Goal: Navigation & Orientation: Understand site structure

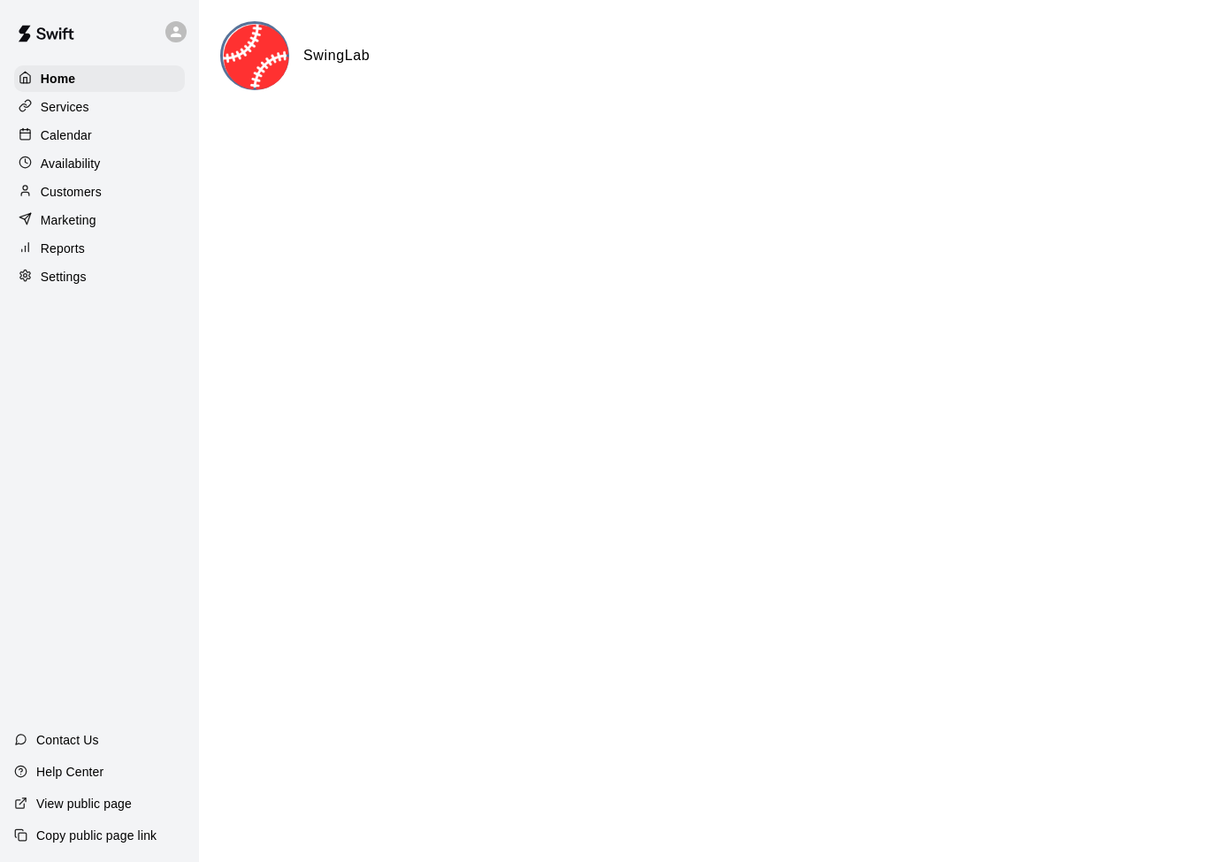
click at [50, 104] on p "Services" at bounding box center [65, 107] width 49 height 18
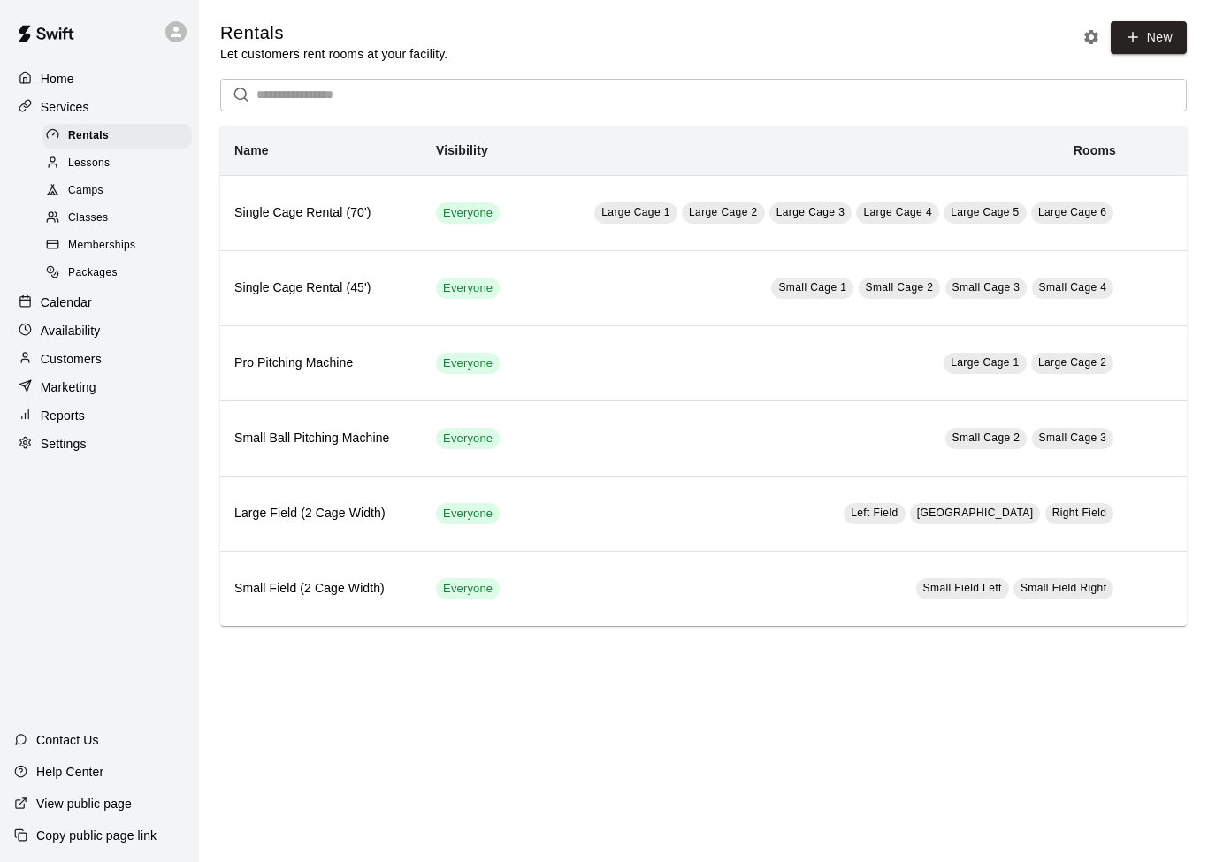
click at [74, 167] on span "Lessons" at bounding box center [89, 164] width 42 height 18
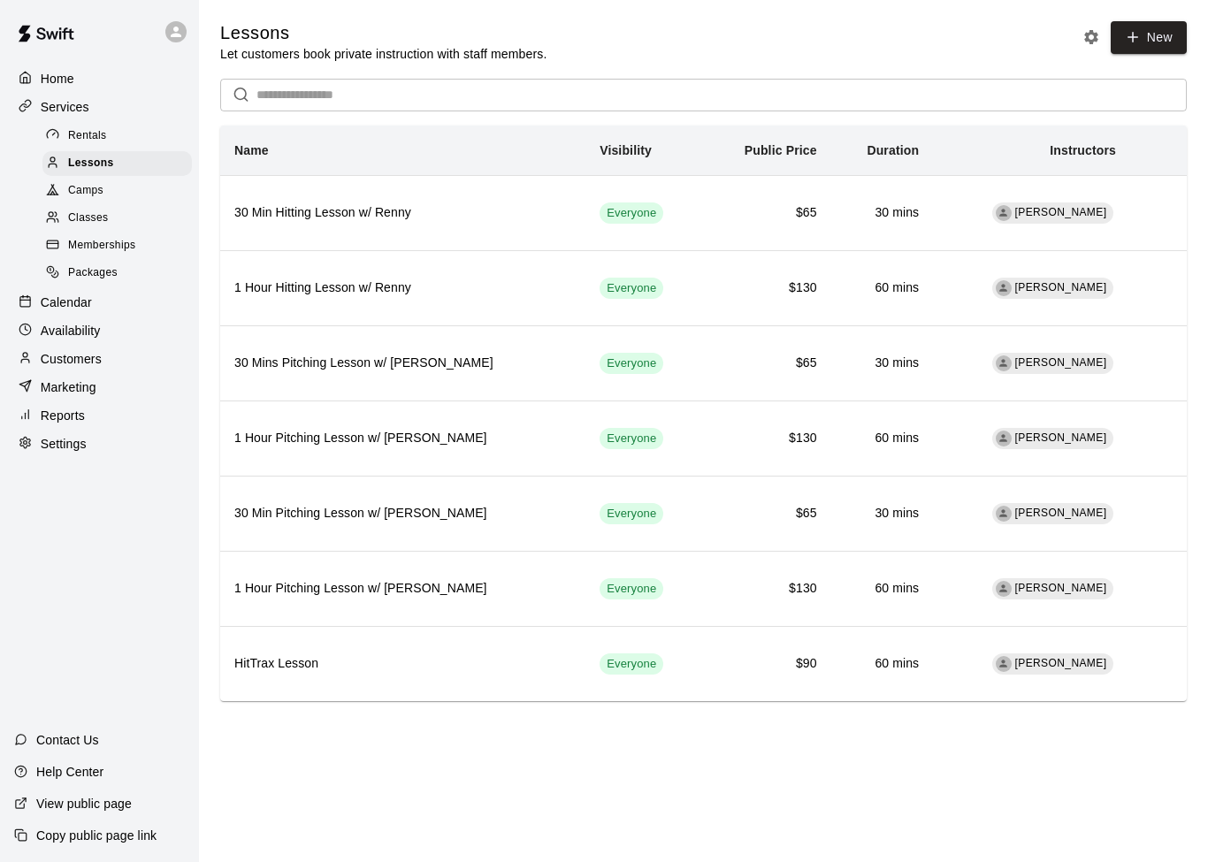
click at [51, 80] on p "Home" at bounding box center [58, 79] width 34 height 18
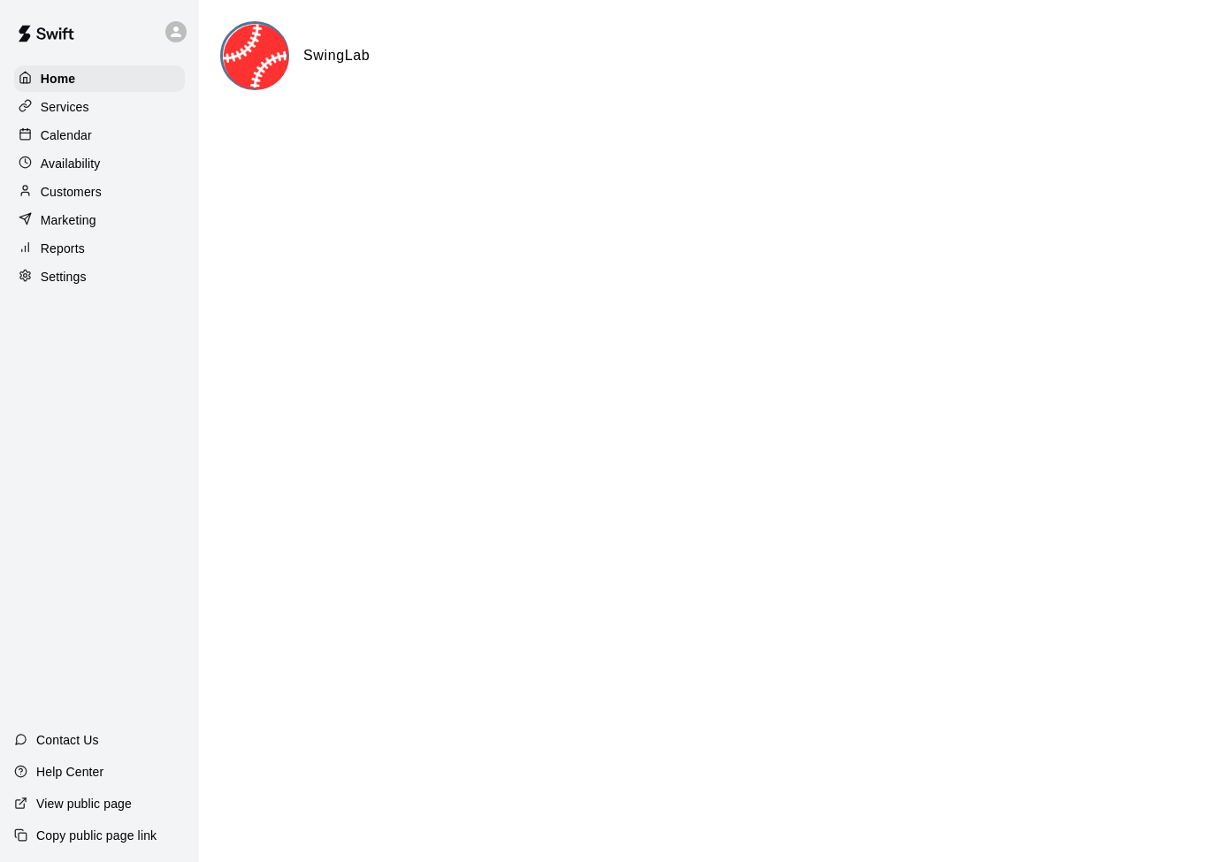
click at [30, 136] on rect at bounding box center [25, 134] width 10 height 10
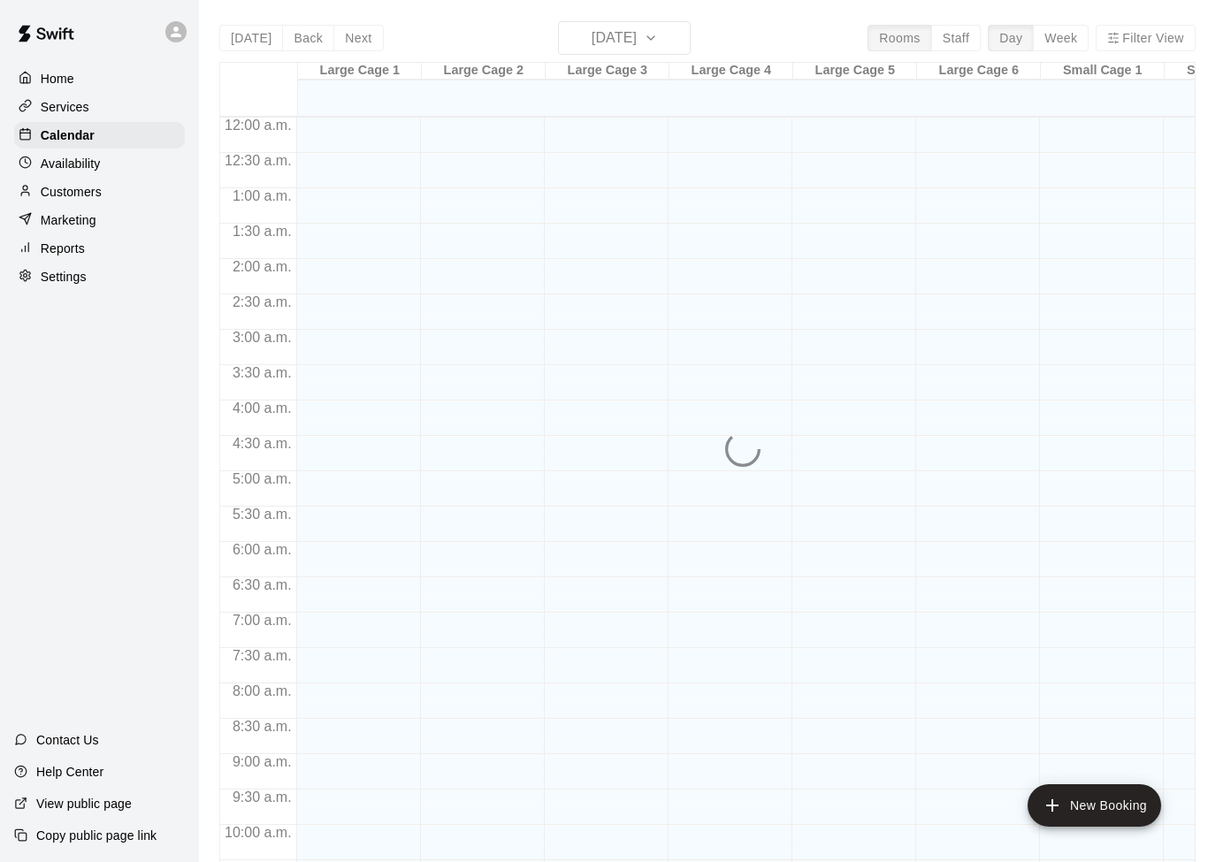
scroll to position [881, 0]
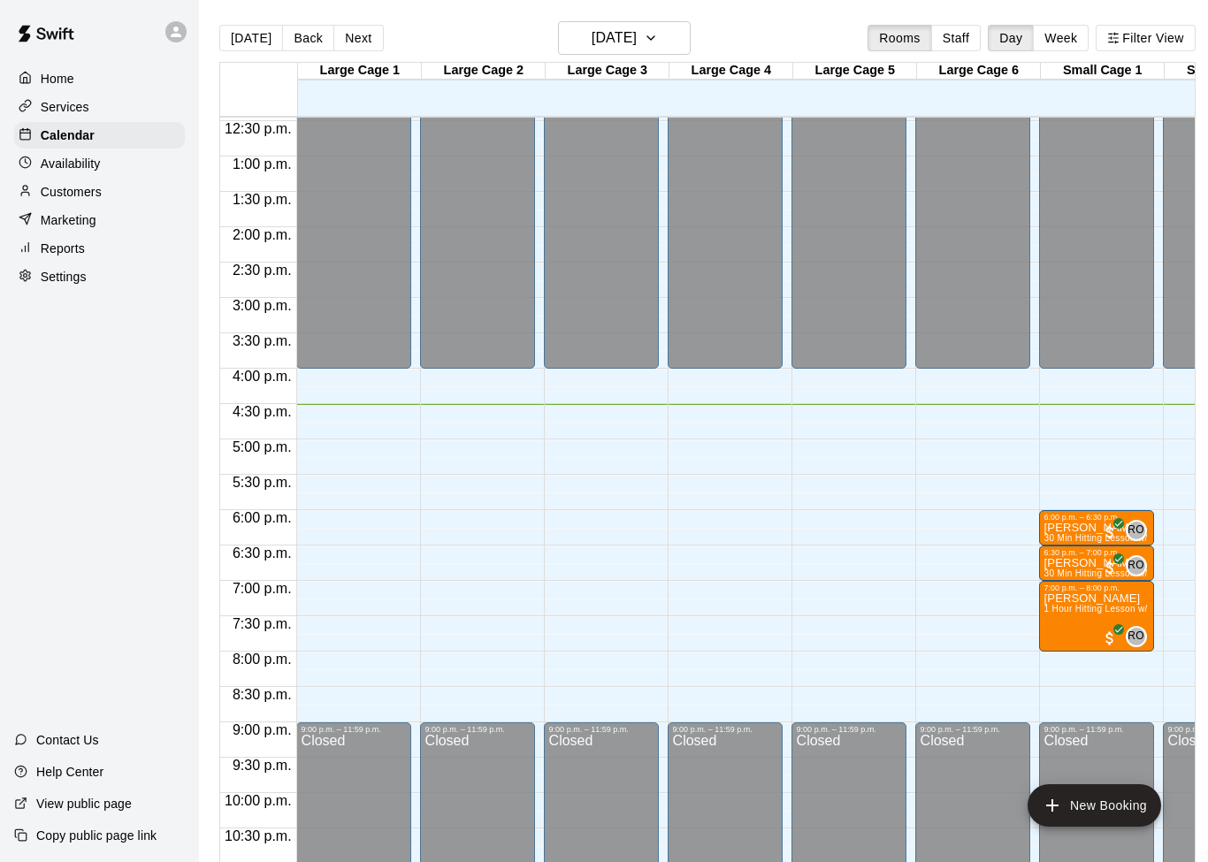
click at [1072, 39] on button "Week" at bounding box center [1061, 38] width 56 height 27
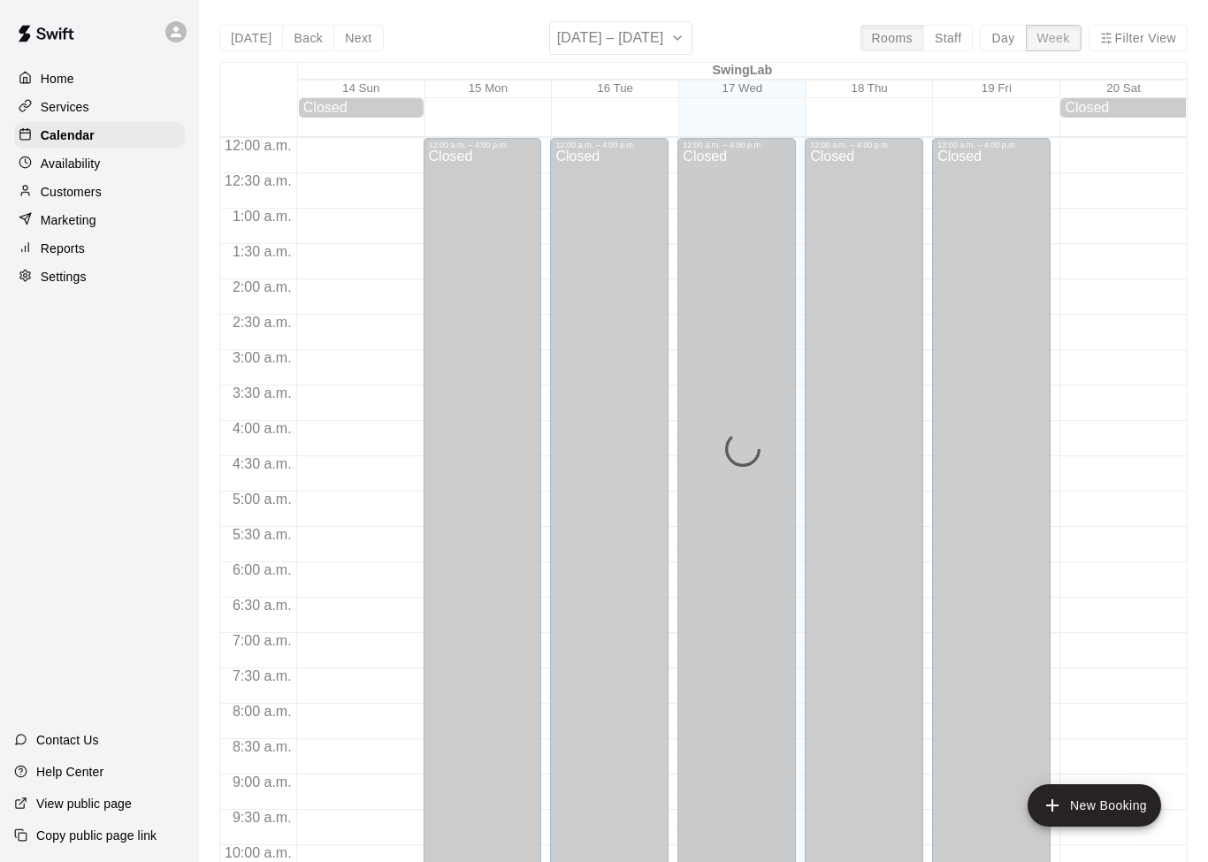
scroll to position [956, 0]
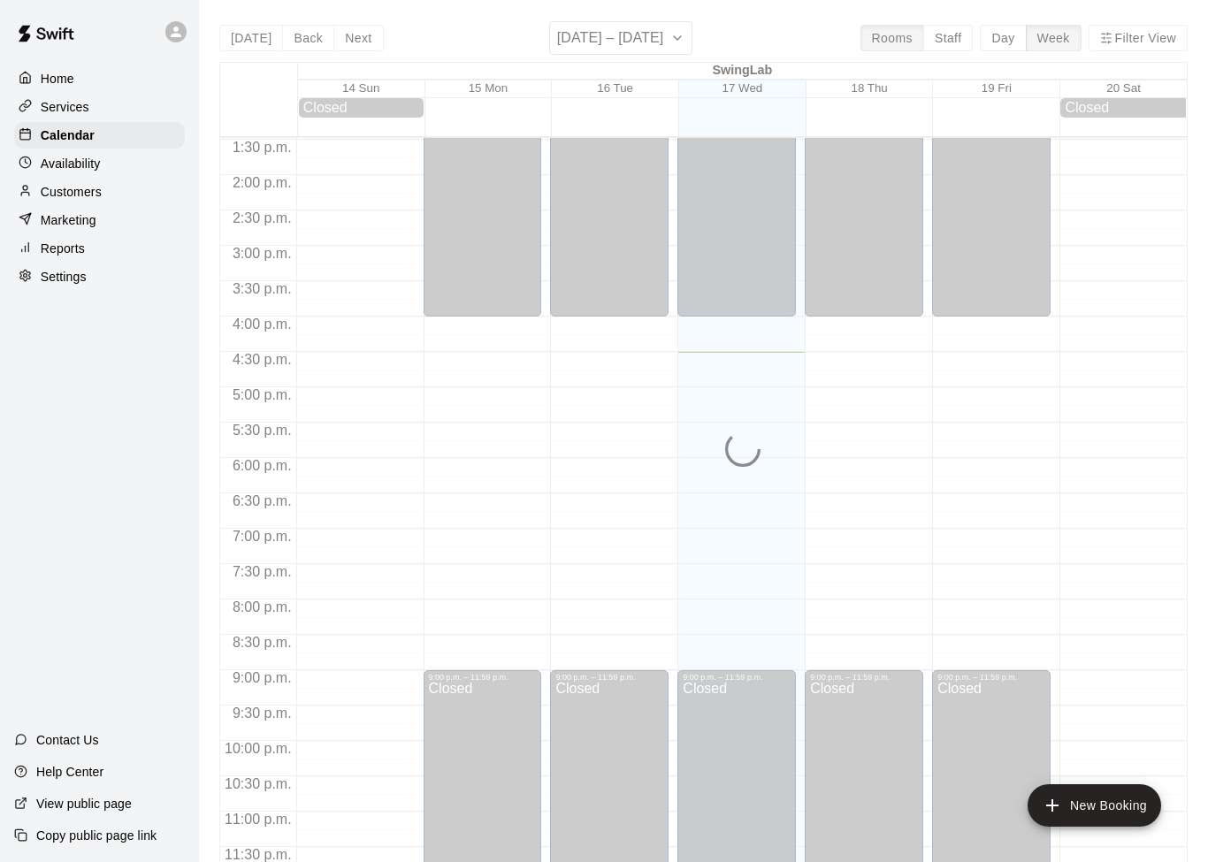
click at [898, 49] on div "[DATE] Back Next [DATE] – [DATE] Rooms Staff Day Week Filter View SwingLab 14 S…" at bounding box center [703, 452] width 968 height 862
click at [50, 86] on p "Home" at bounding box center [58, 79] width 34 height 18
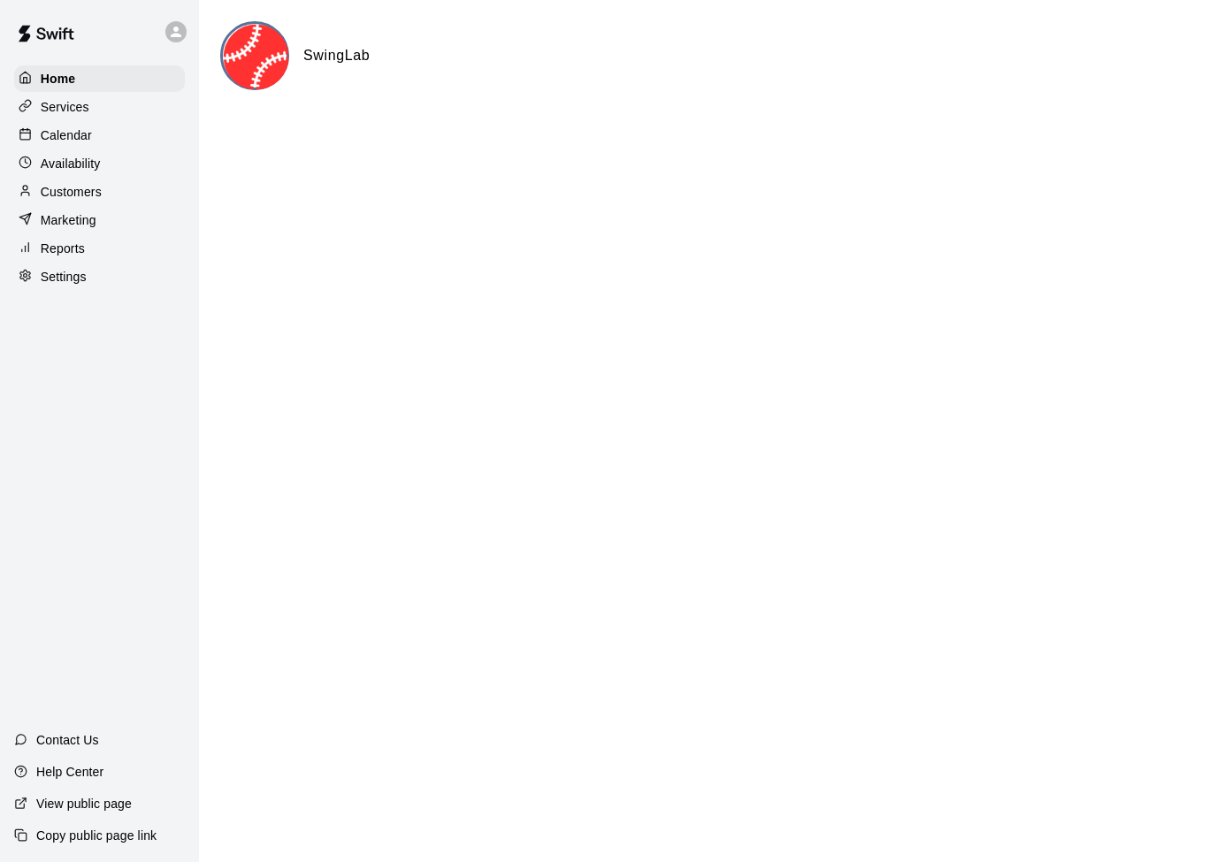
click at [61, 137] on p "Calendar" at bounding box center [66, 135] width 51 height 18
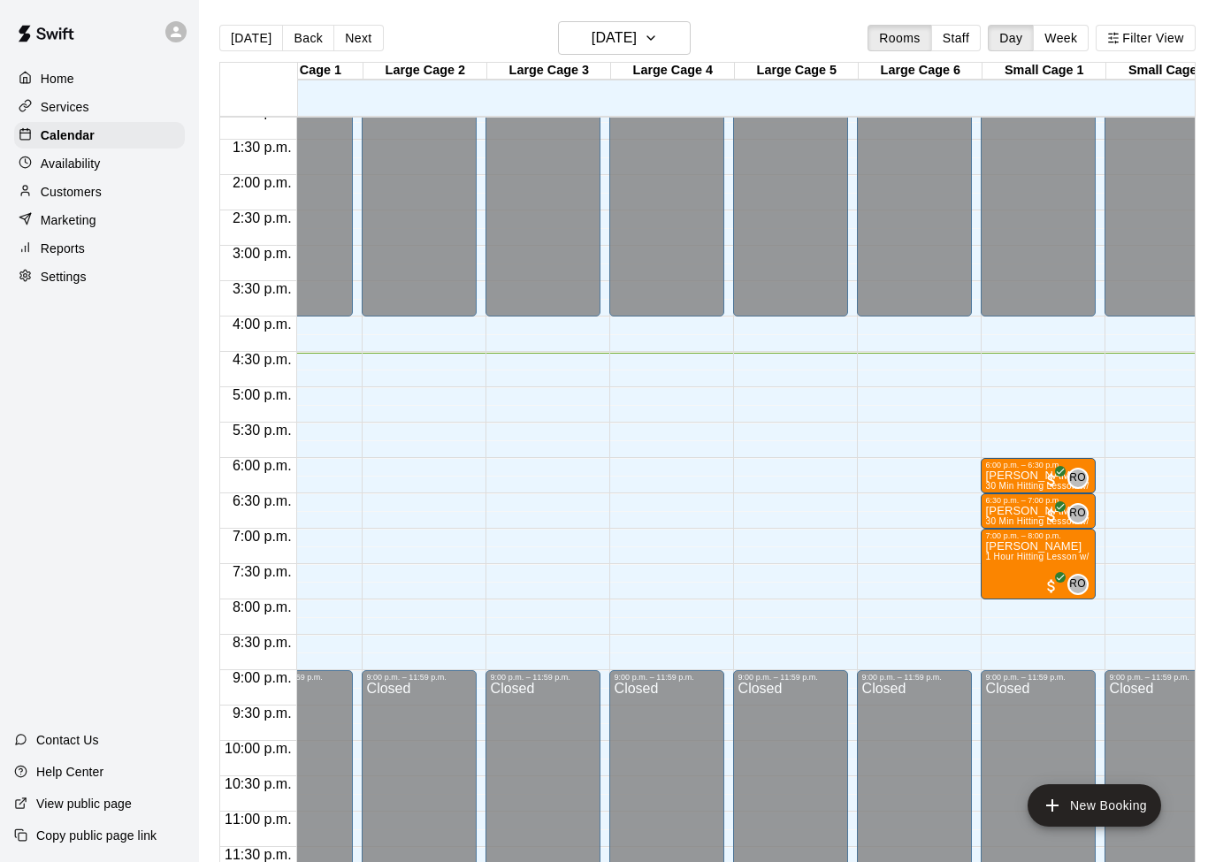
scroll to position [934, 58]
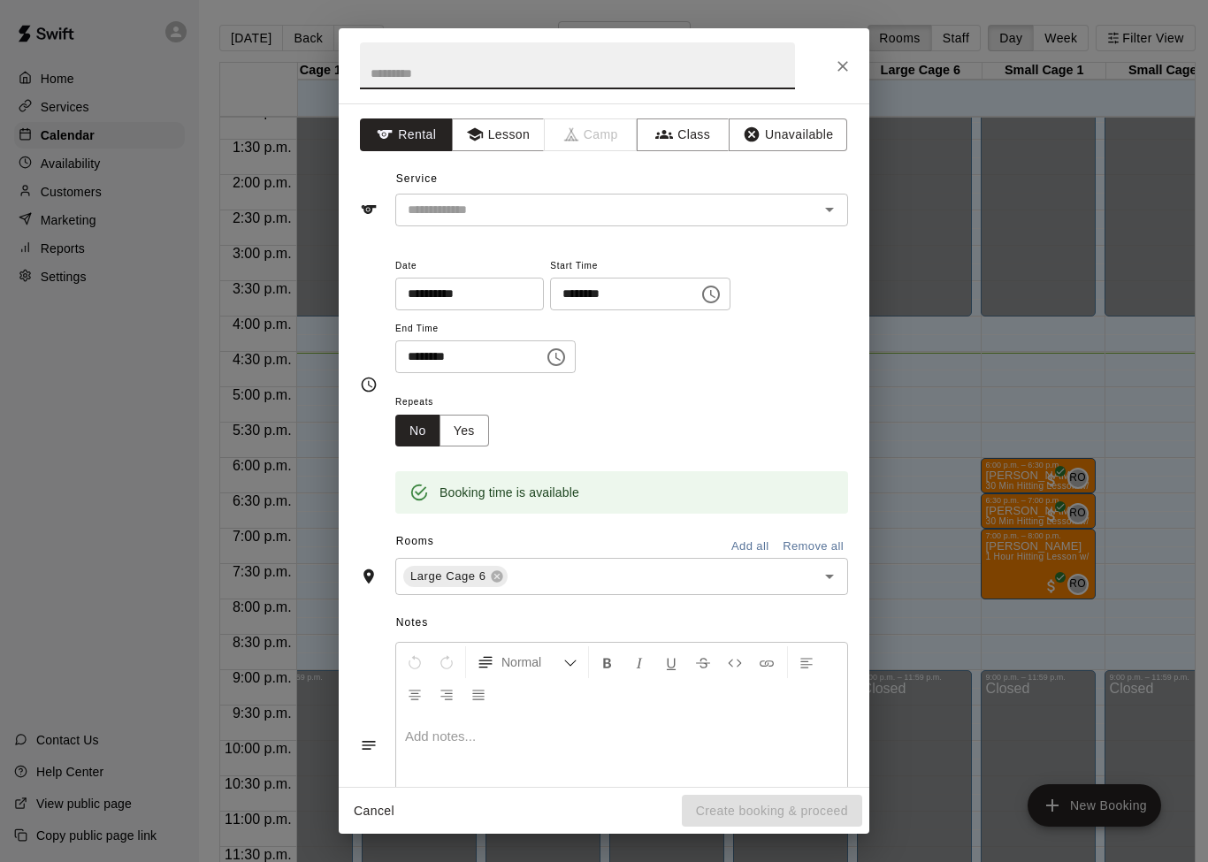
click at [848, 68] on icon "Close" at bounding box center [843, 66] width 18 height 18
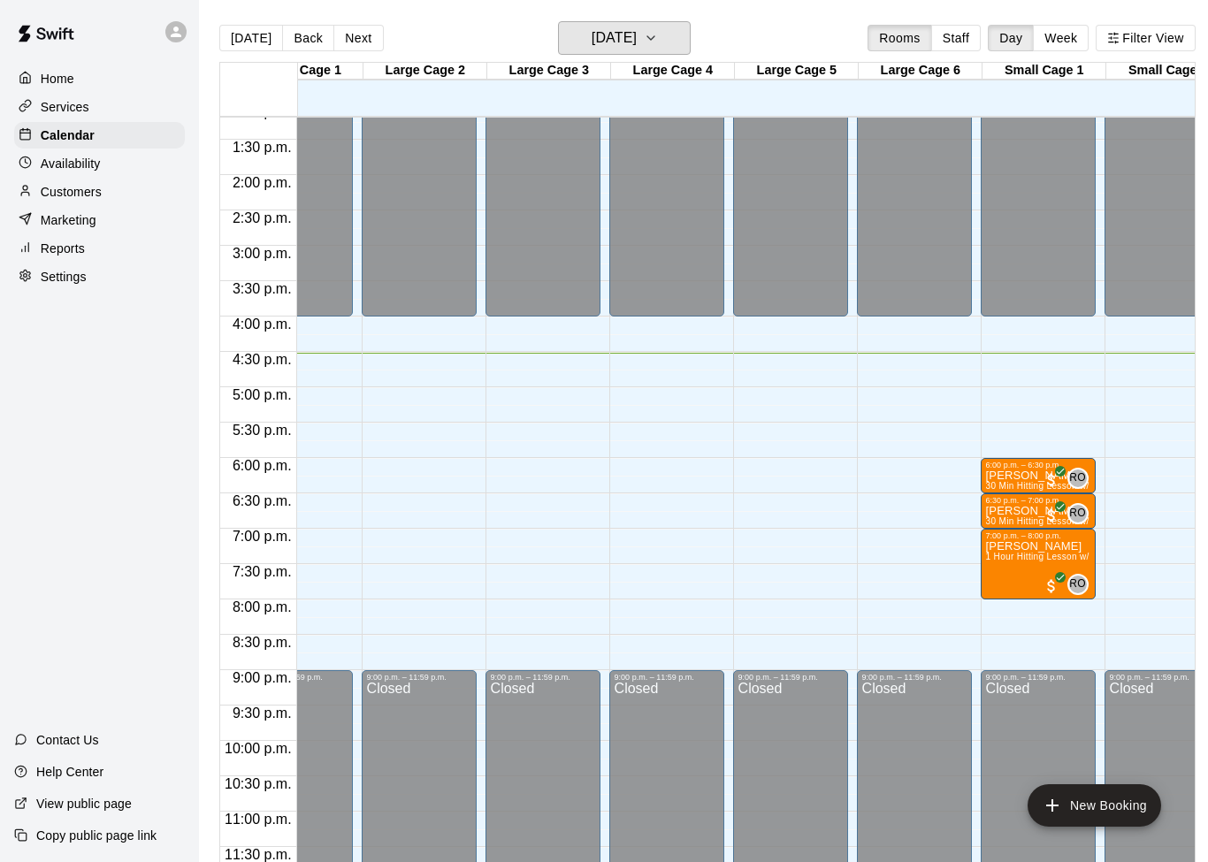
click at [658, 48] on icon "button" at bounding box center [651, 37] width 14 height 21
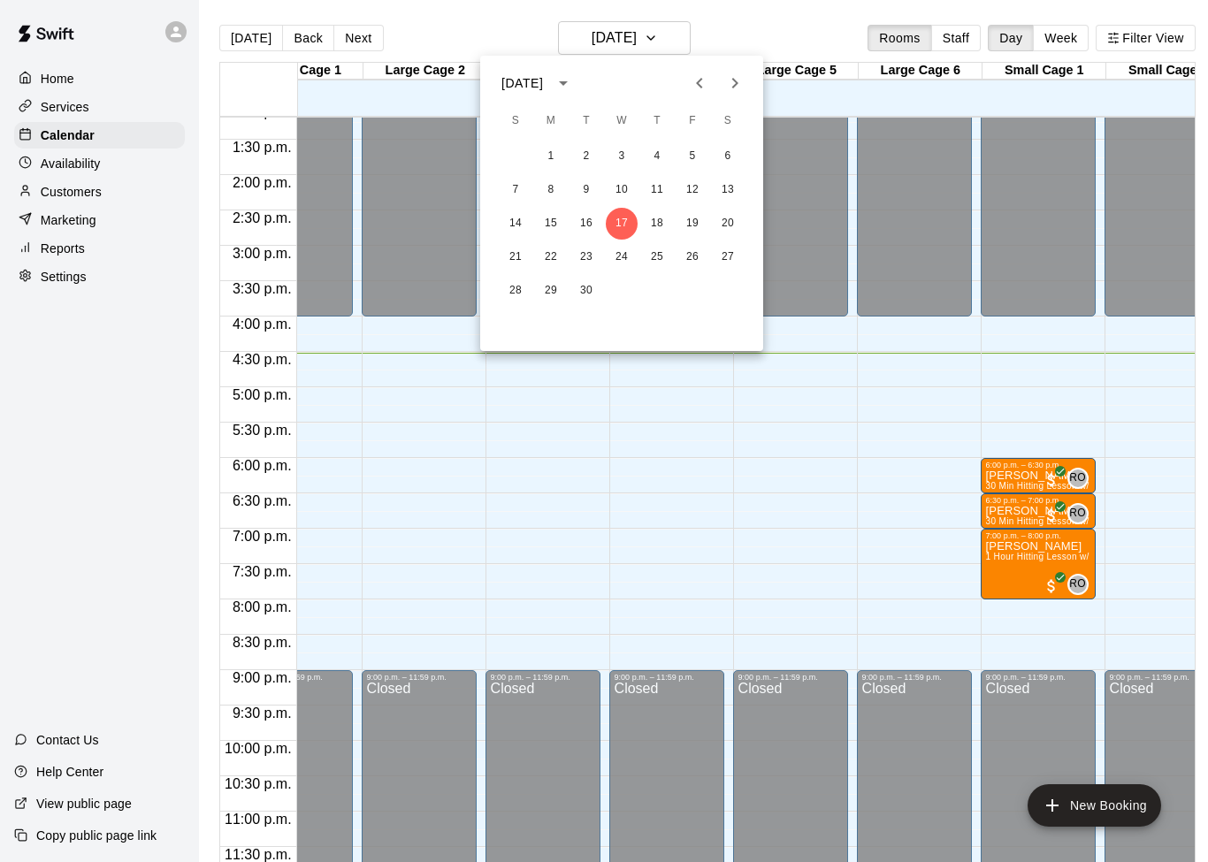
click at [958, 43] on div at bounding box center [604, 431] width 1208 height 862
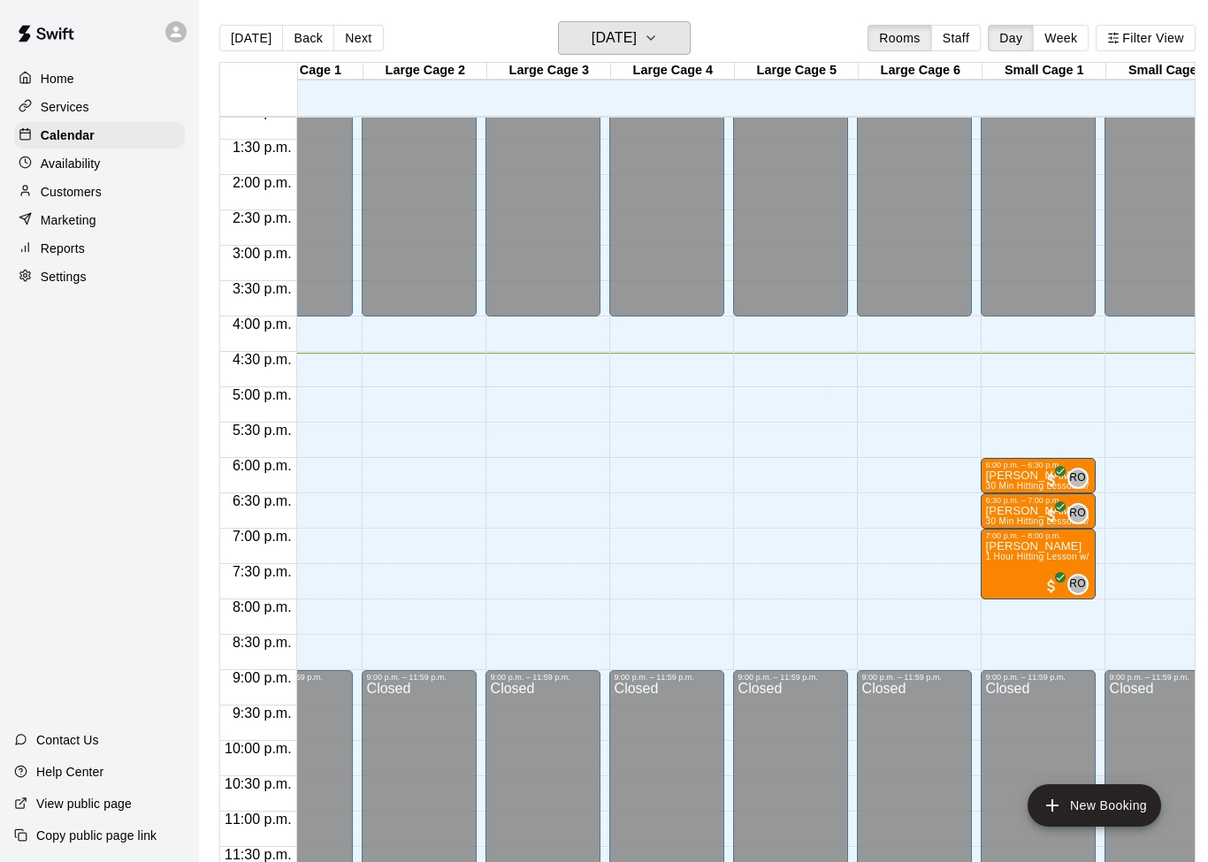
click at [957, 43] on button "Staff" at bounding box center [956, 38] width 50 height 27
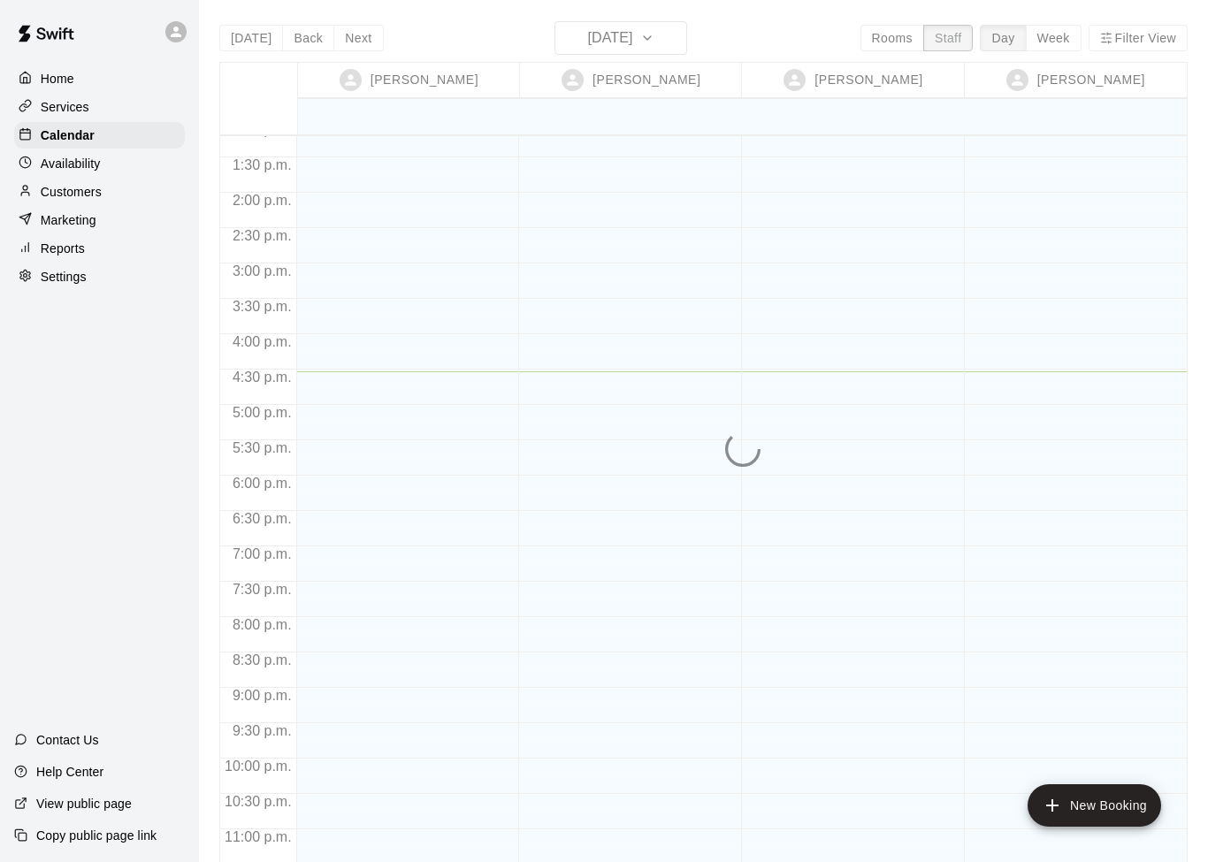
scroll to position [0, 0]
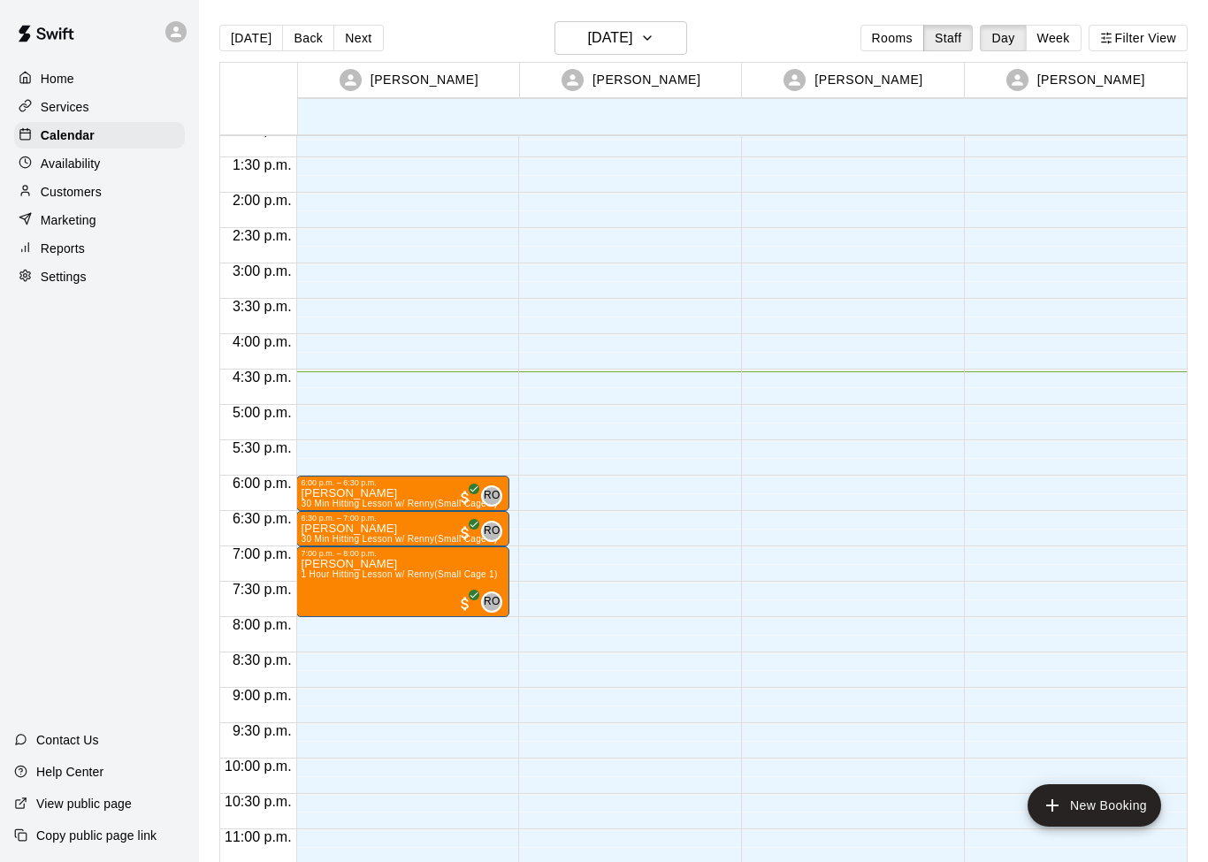
click at [430, 375] on div "6:00 p.m. – 6:30 p.m. [PERSON_NAME] 30 Min Hitting Lesson w/ Renny (Small Cage …" at bounding box center [403, 52] width 214 height 1698
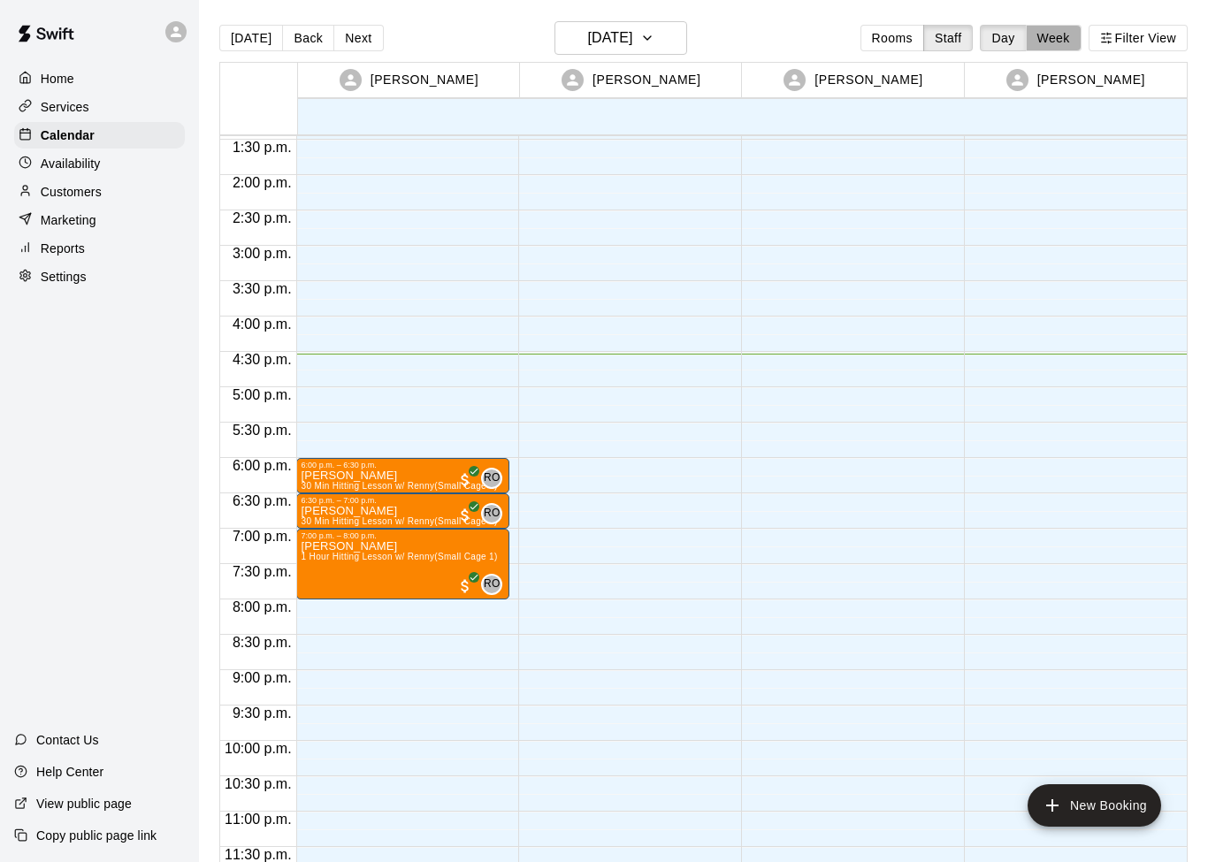
click at [1061, 44] on button "Week" at bounding box center [1054, 38] width 56 height 27
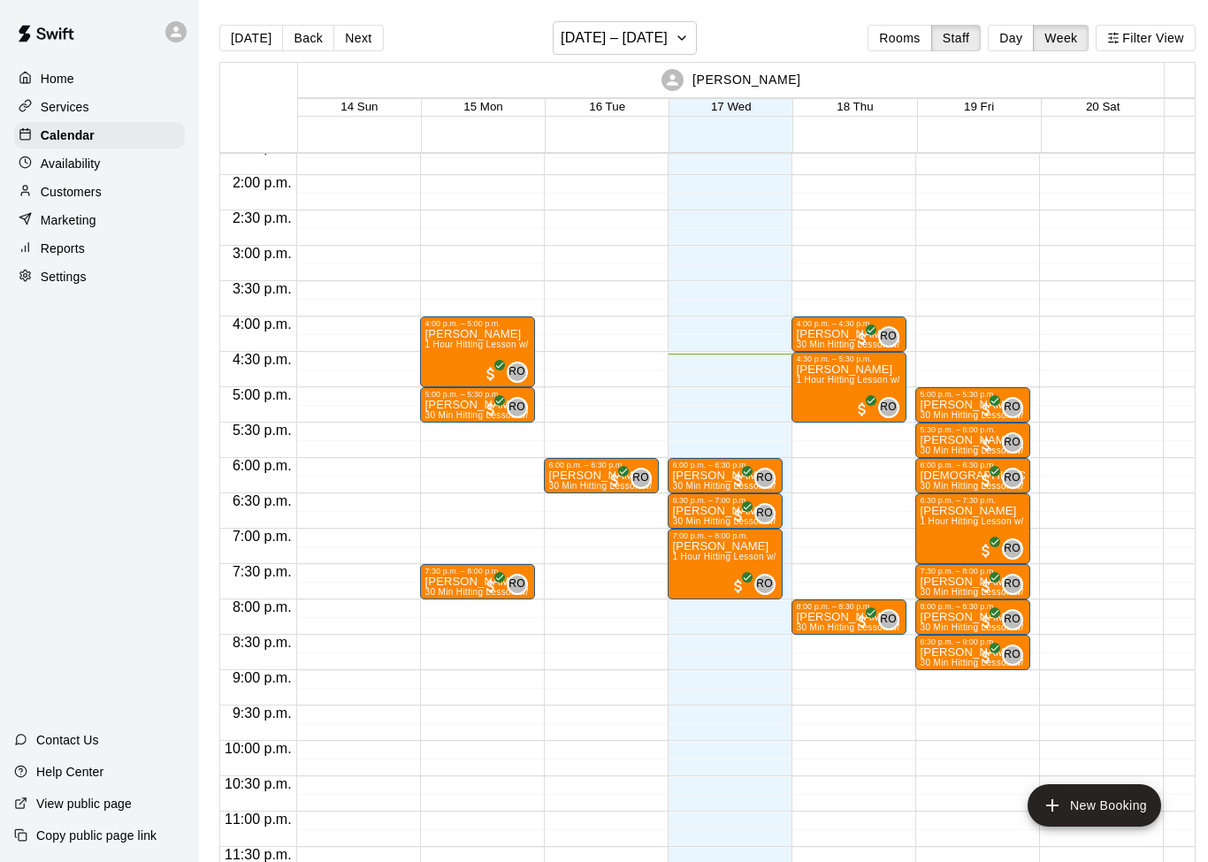
click at [912, 37] on button "Rooms" at bounding box center [899, 38] width 64 height 27
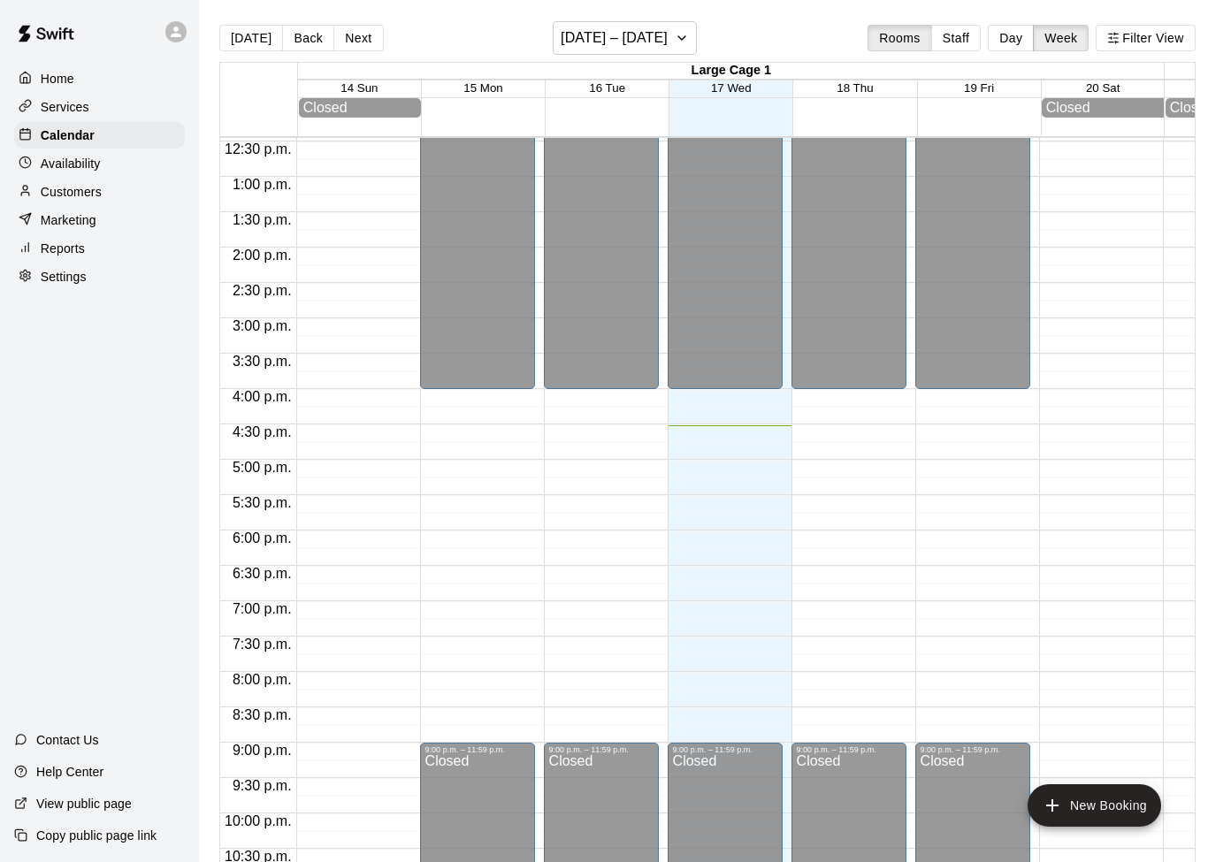
click at [953, 33] on button "Staff" at bounding box center [956, 38] width 50 height 27
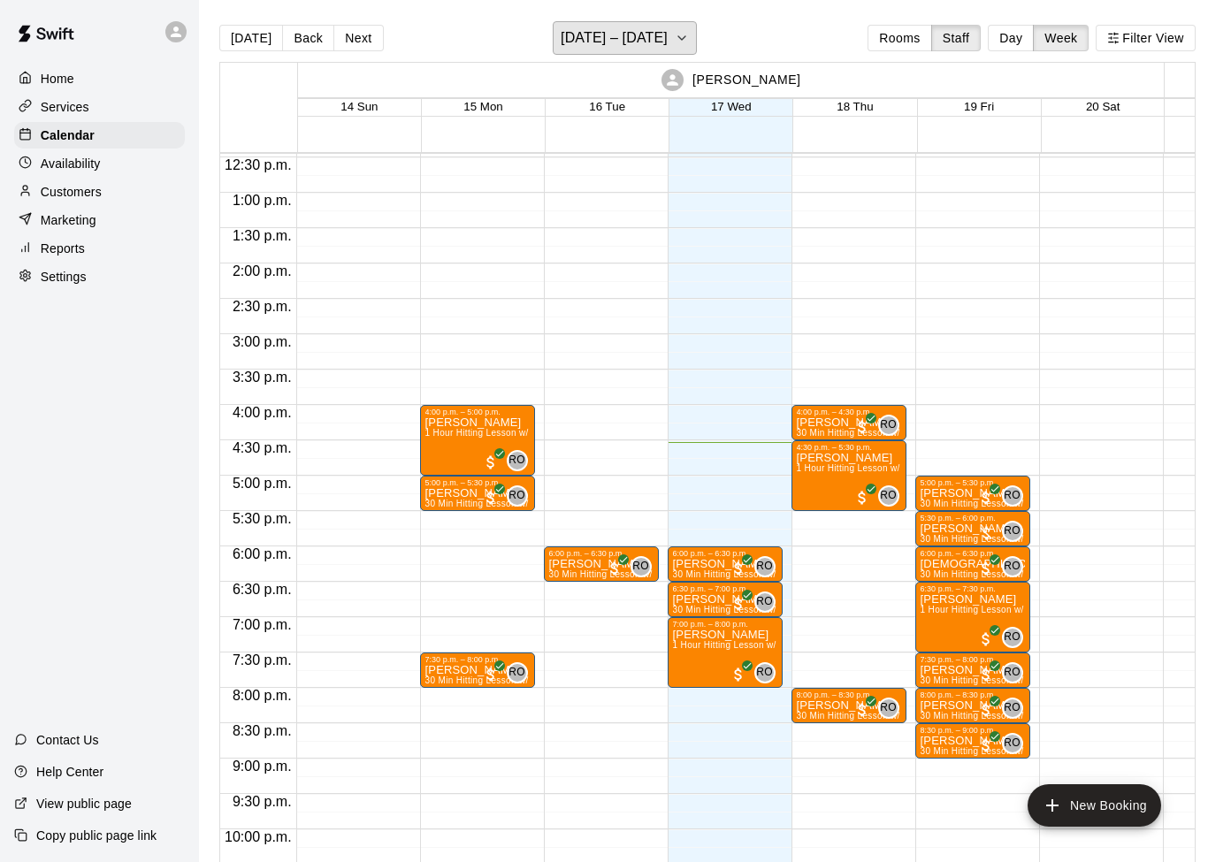
click at [689, 41] on icon "button" at bounding box center [682, 37] width 14 height 21
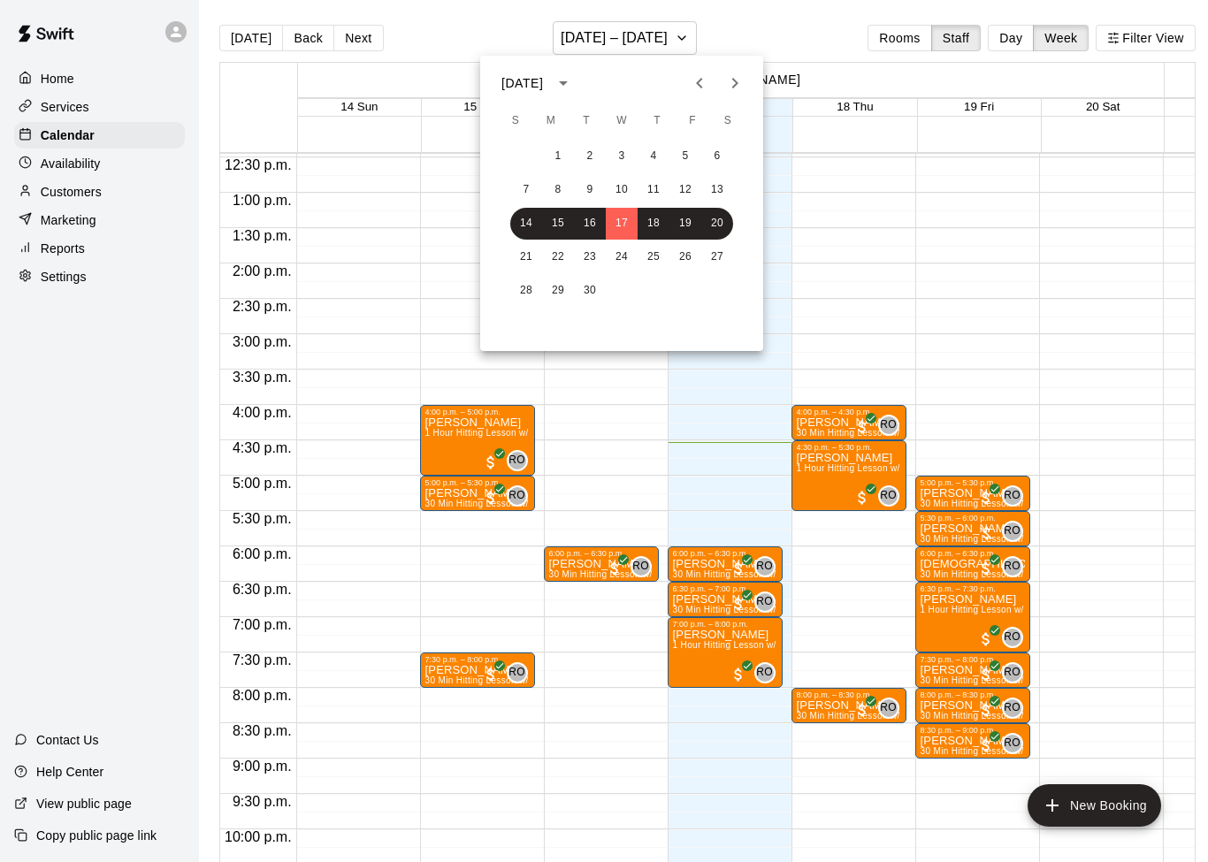
click at [767, 24] on div at bounding box center [604, 431] width 1208 height 862
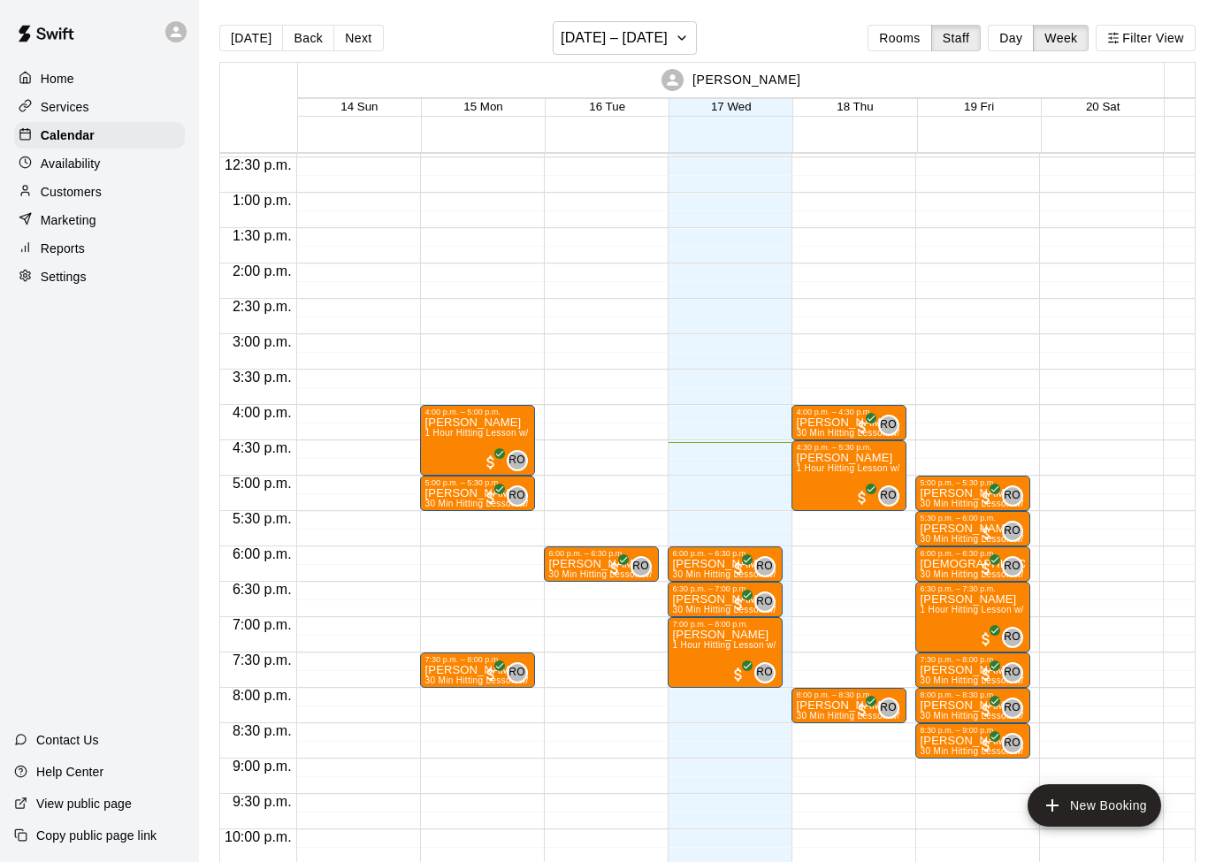
click at [79, 137] on p "Calendar" at bounding box center [68, 135] width 54 height 18
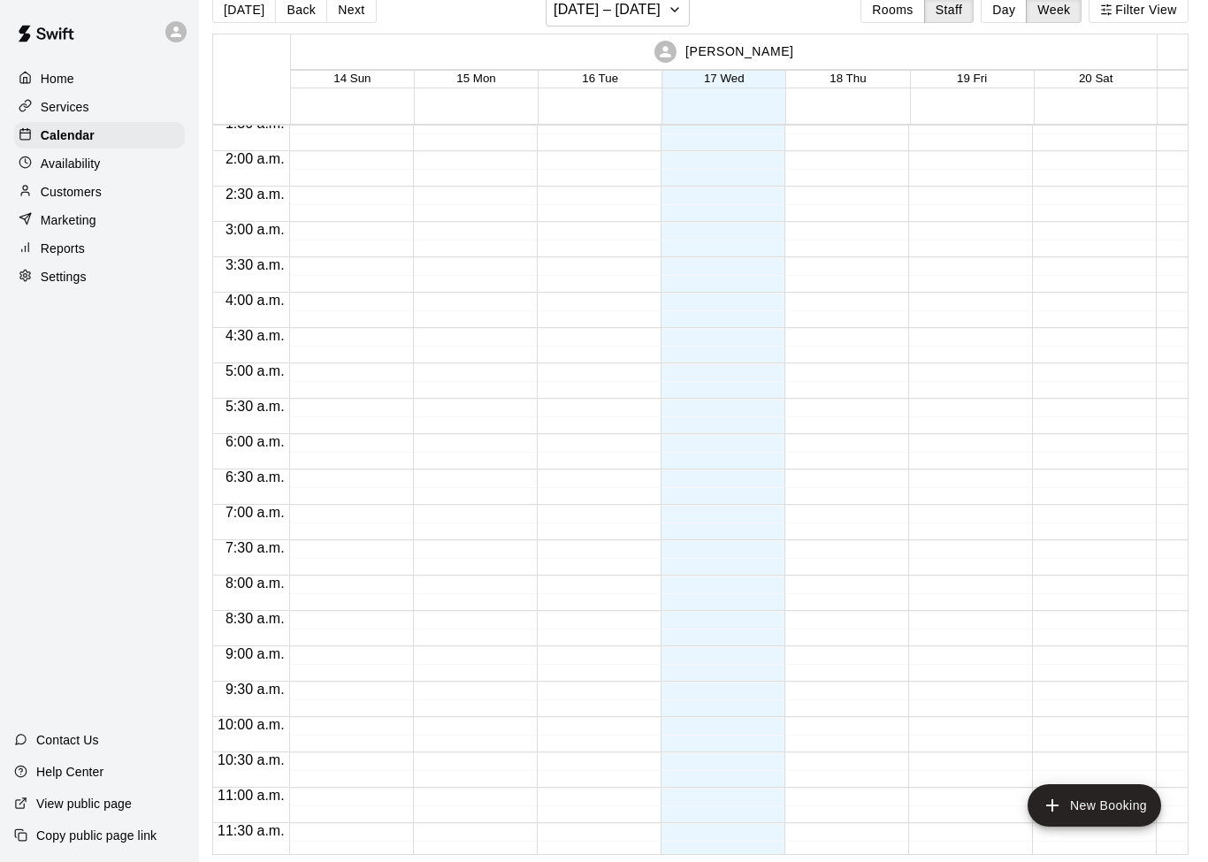
click at [79, 74] on div "Home" at bounding box center [99, 78] width 171 height 27
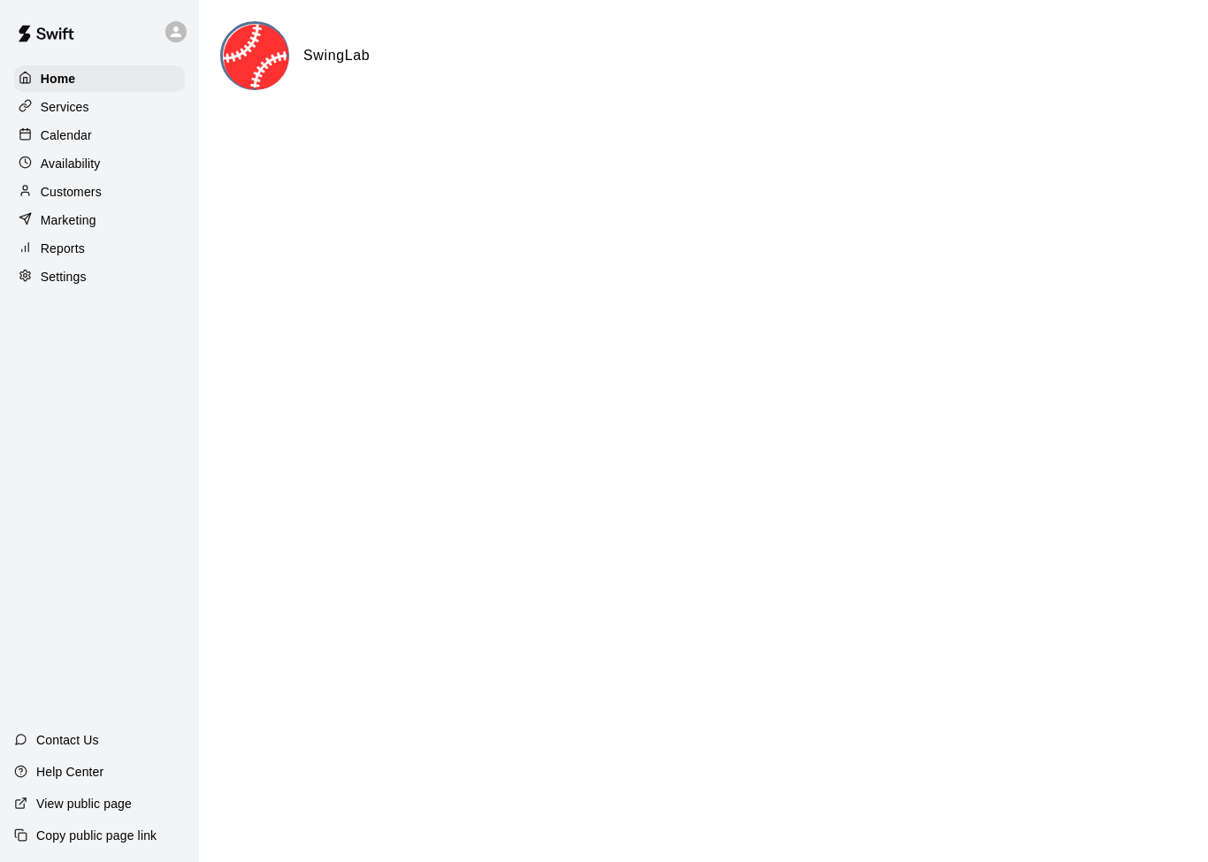
click at [78, 111] on p "Services" at bounding box center [65, 107] width 49 height 18
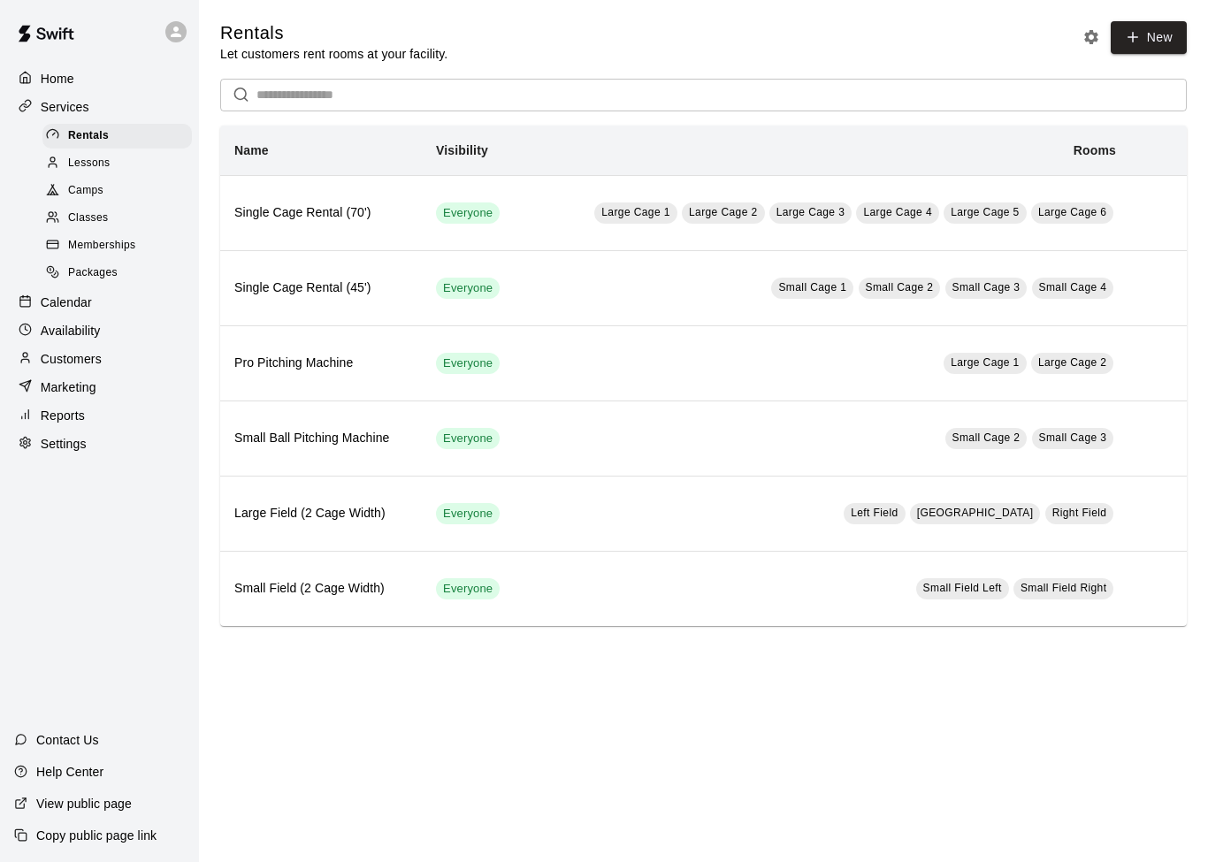
click at [133, 162] on div "Lessons" at bounding box center [116, 163] width 149 height 25
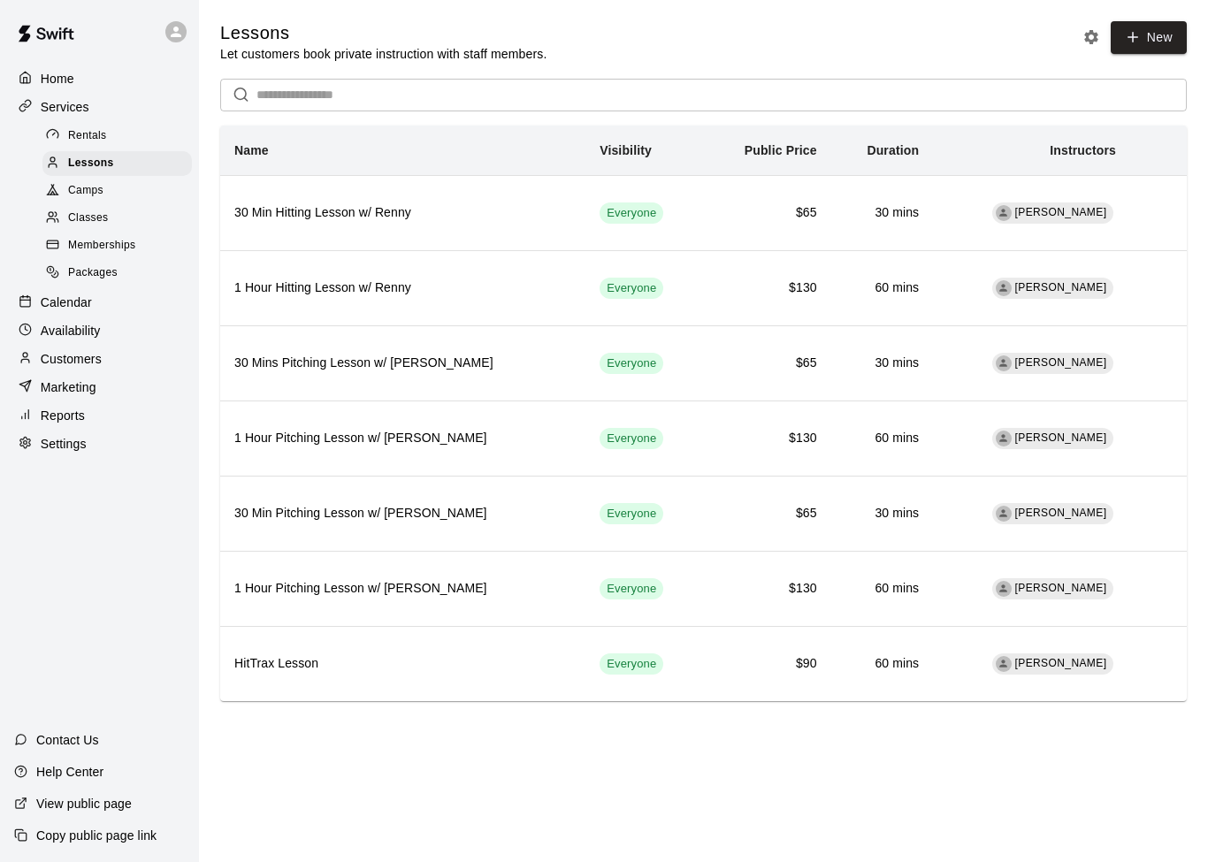
click at [116, 190] on div "Camps" at bounding box center [116, 191] width 149 height 25
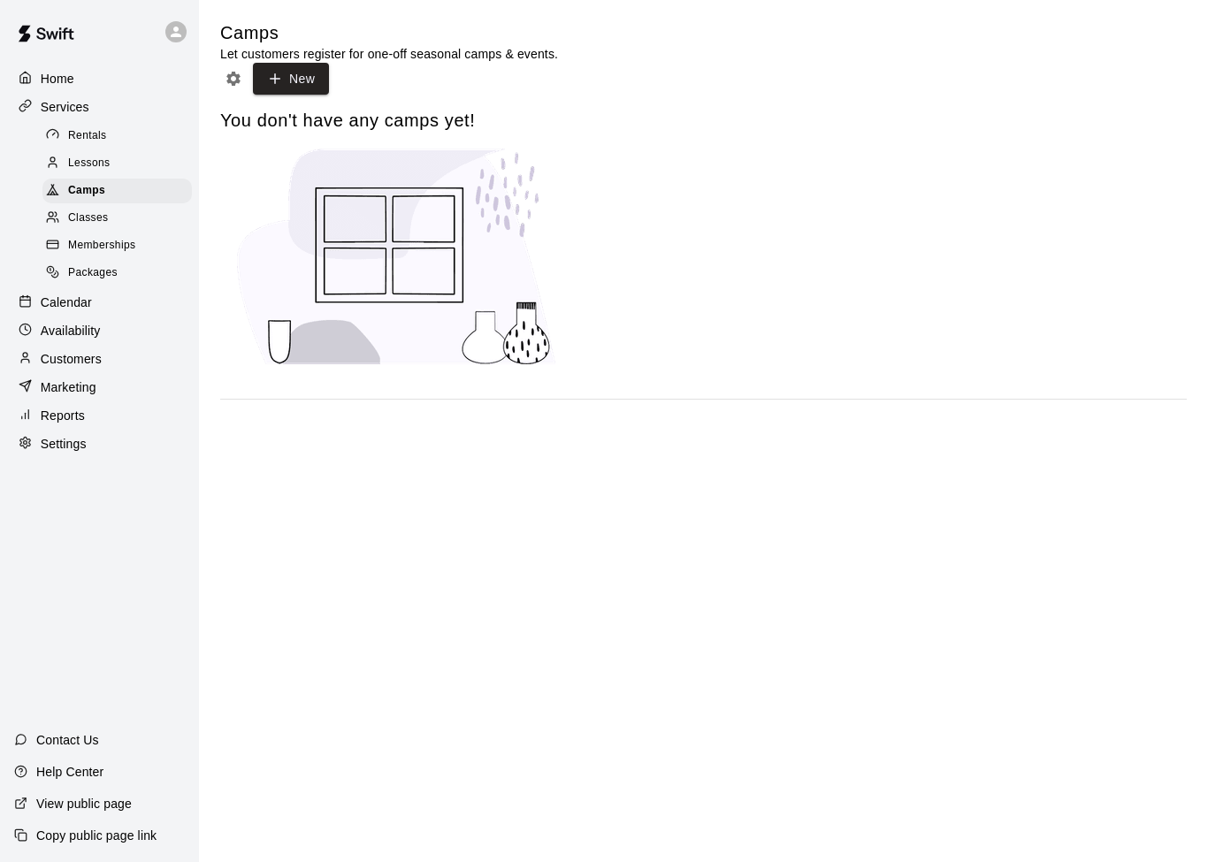
click at [88, 103] on p "Services" at bounding box center [65, 107] width 49 height 18
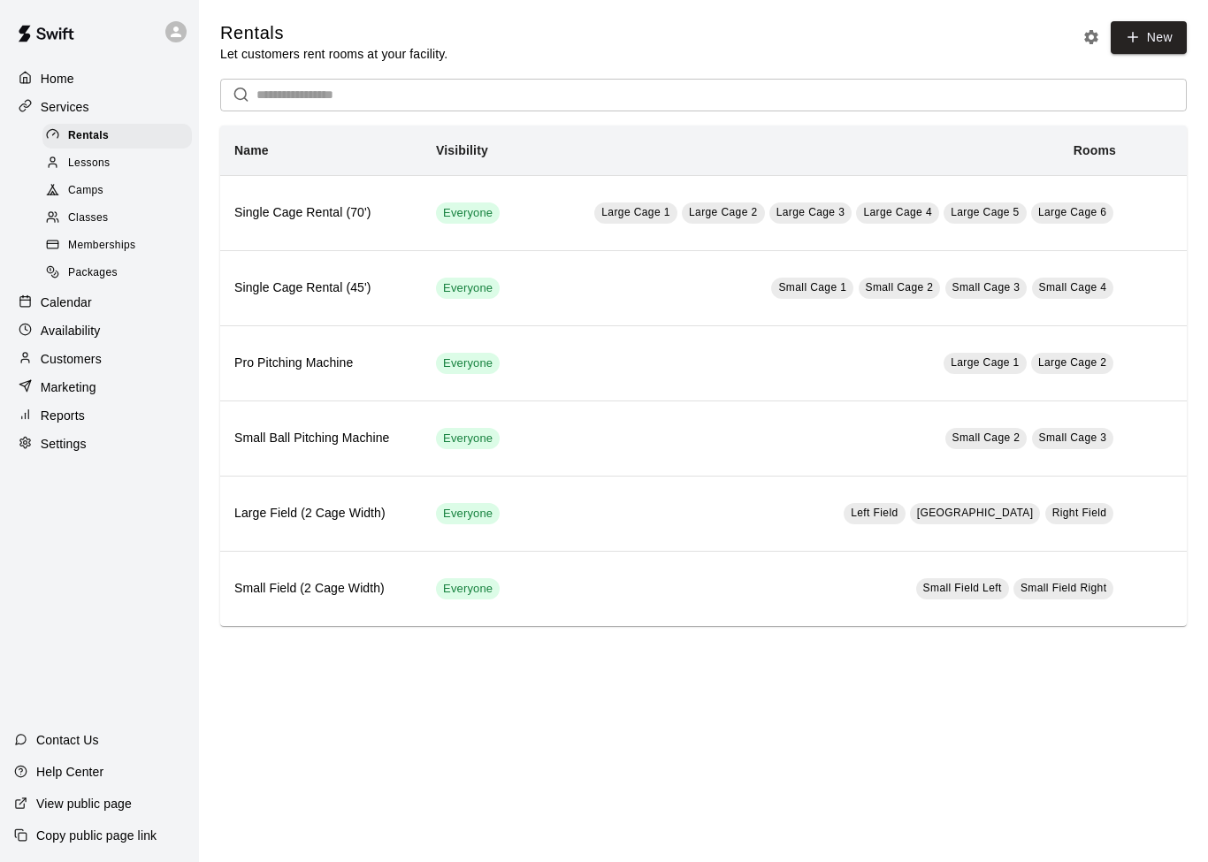
click at [118, 362] on div "Customers" at bounding box center [99, 359] width 171 height 27
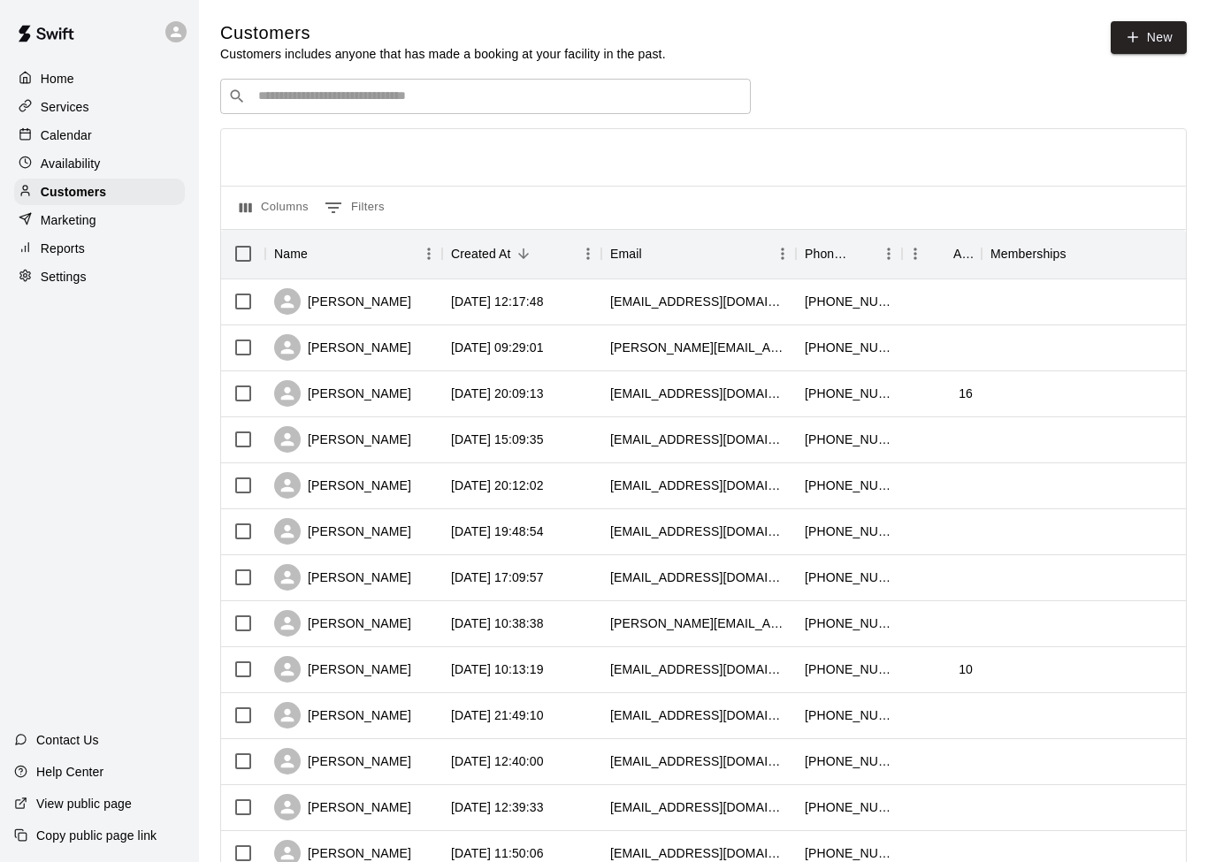
click at [499, 95] on input "Search customers by name or email" at bounding box center [498, 97] width 490 height 18
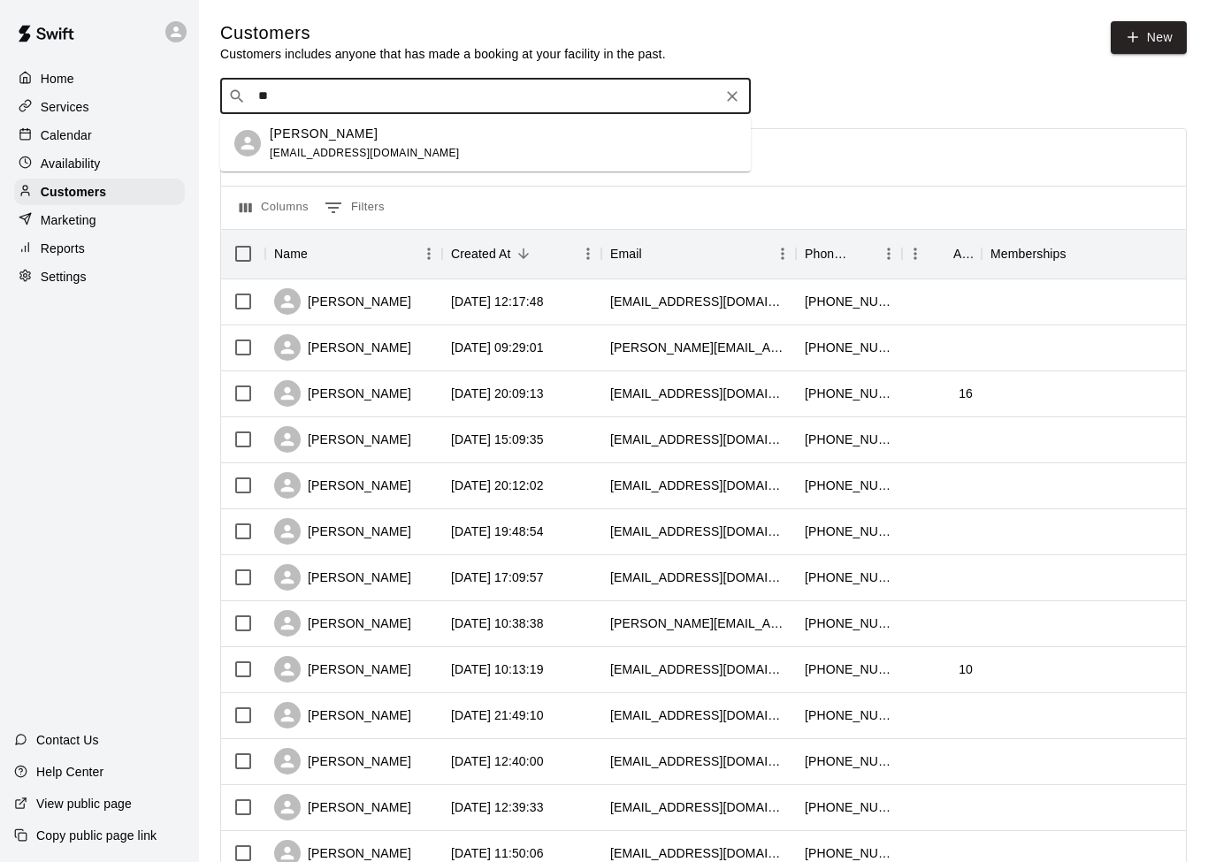
type input "*"
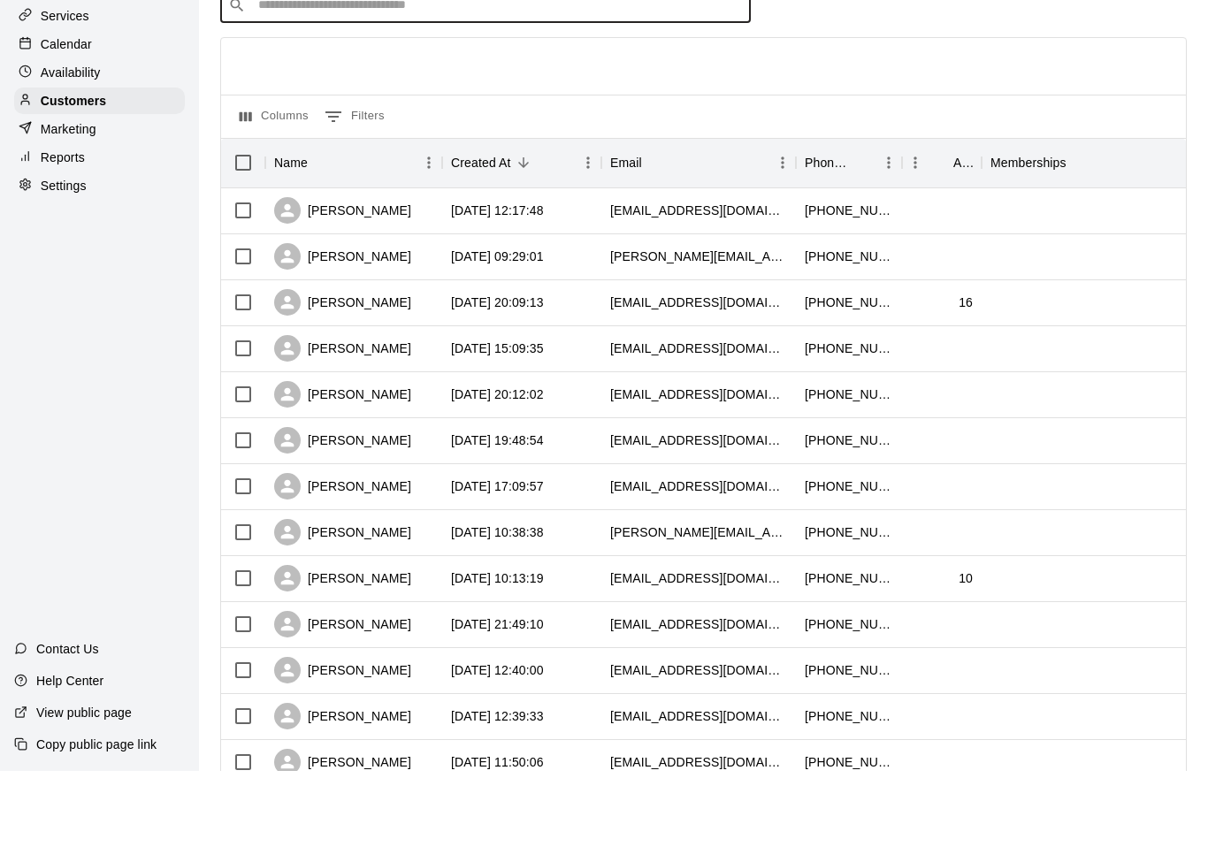
click at [90, 211] on p "Marketing" at bounding box center [69, 220] width 56 height 18
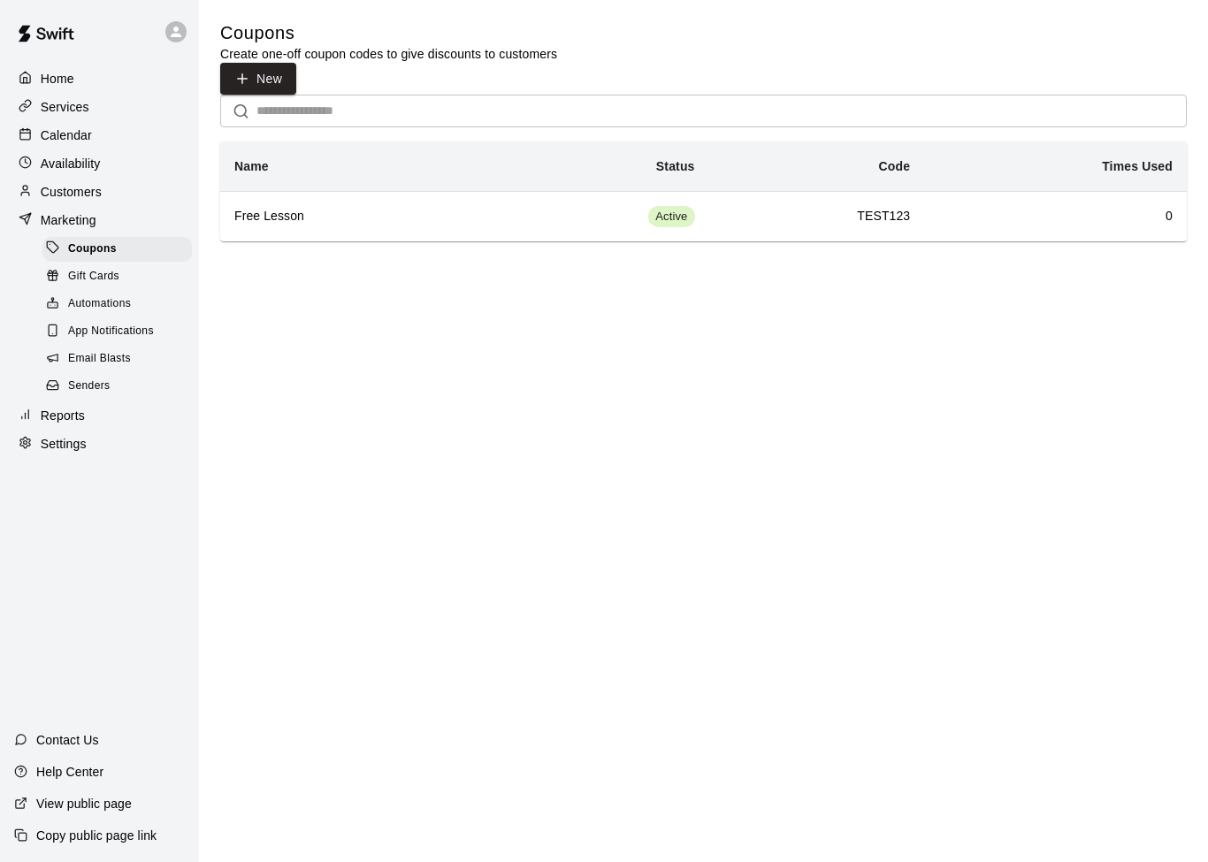
click at [120, 270] on div "Gift Cards" at bounding box center [116, 276] width 149 height 25
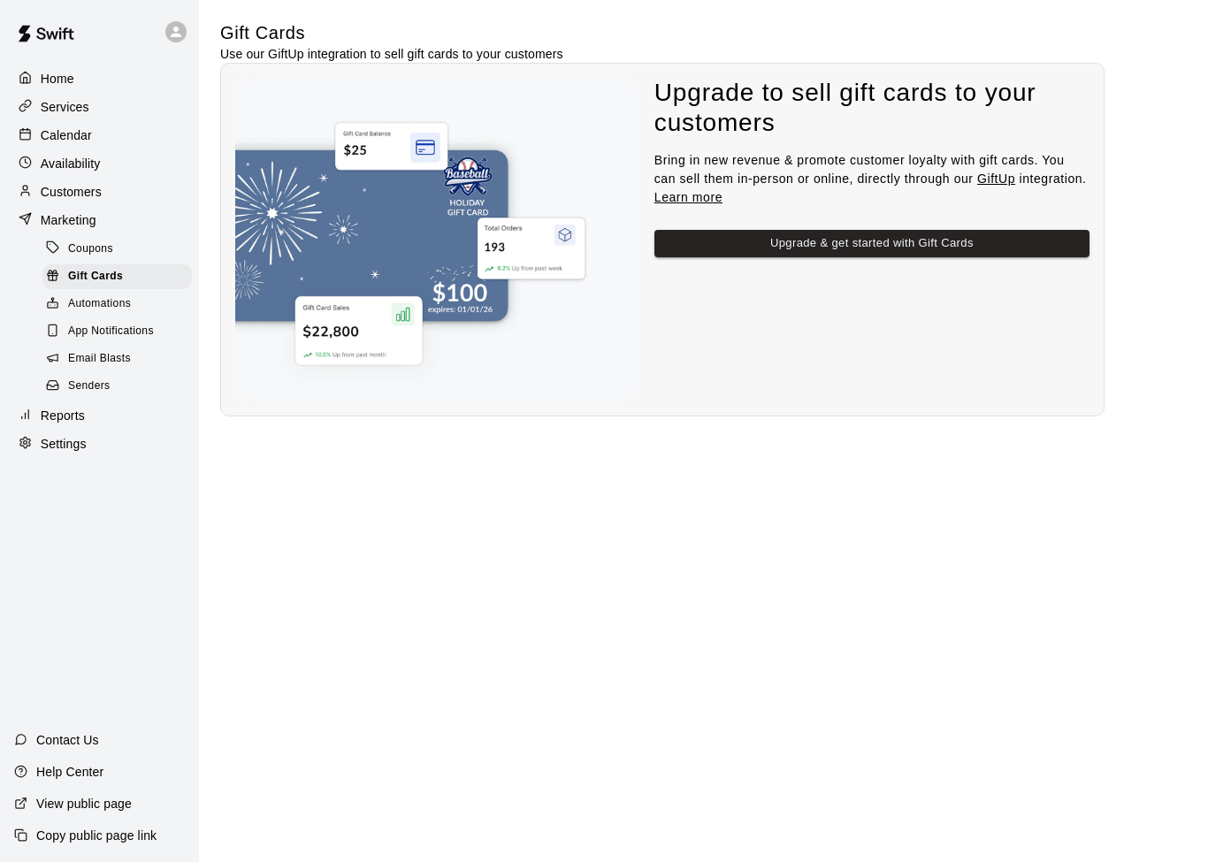
click at [91, 301] on span "Automations" at bounding box center [99, 304] width 63 height 18
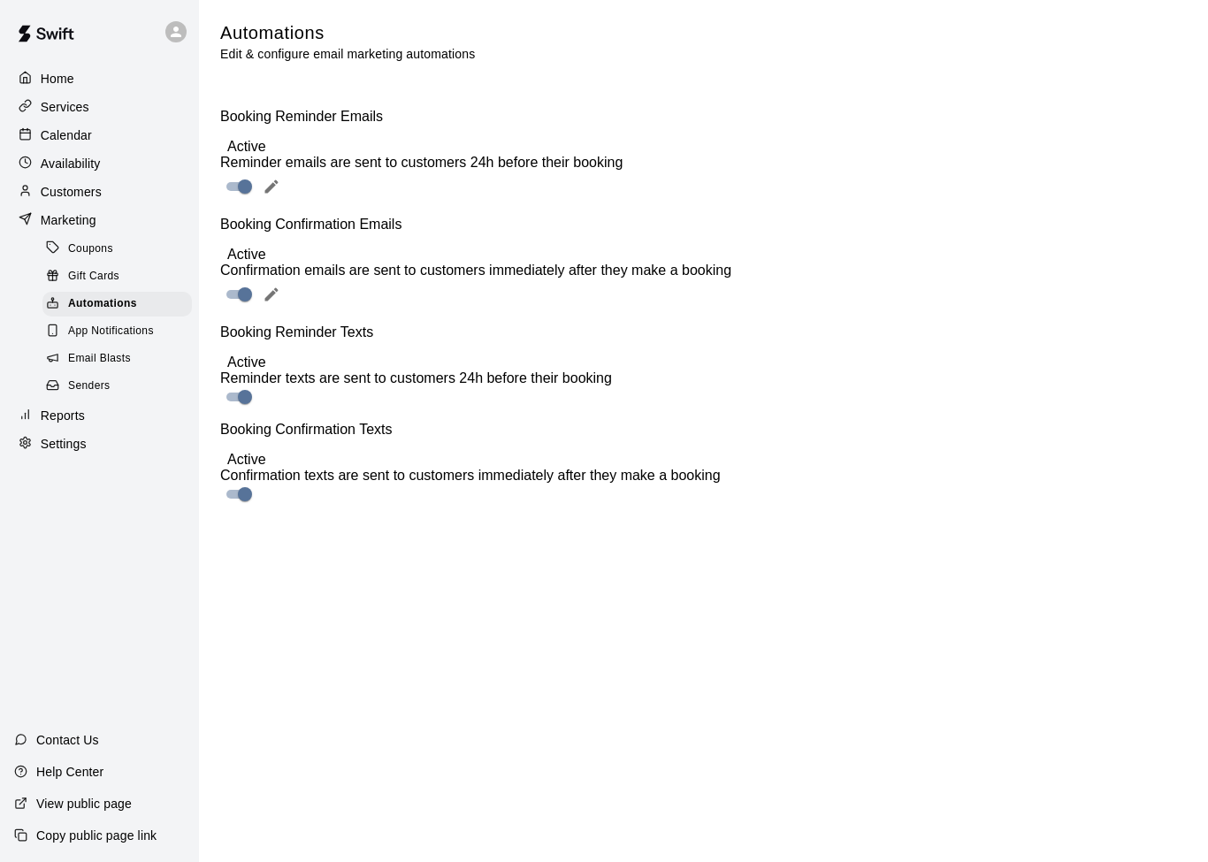
click at [73, 417] on p "Reports" at bounding box center [63, 416] width 44 height 18
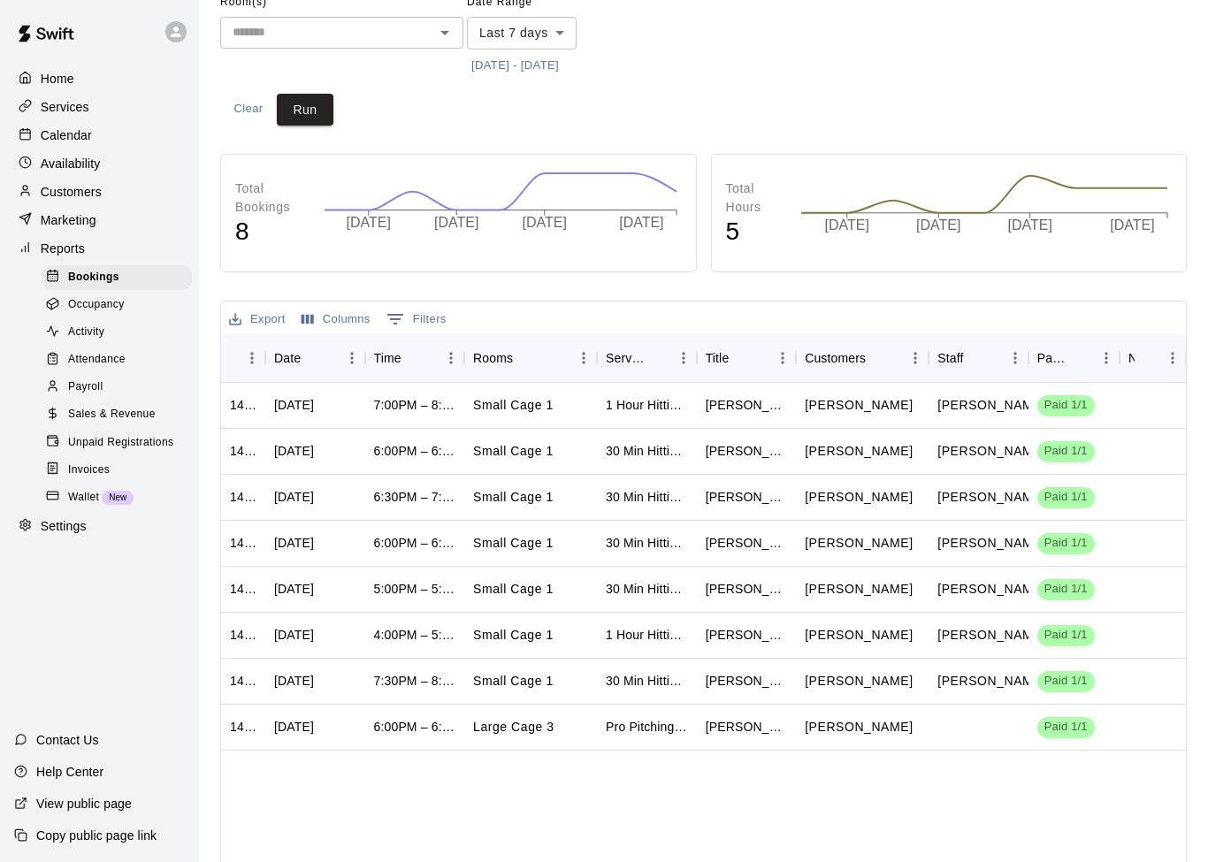
scroll to position [155, 0]
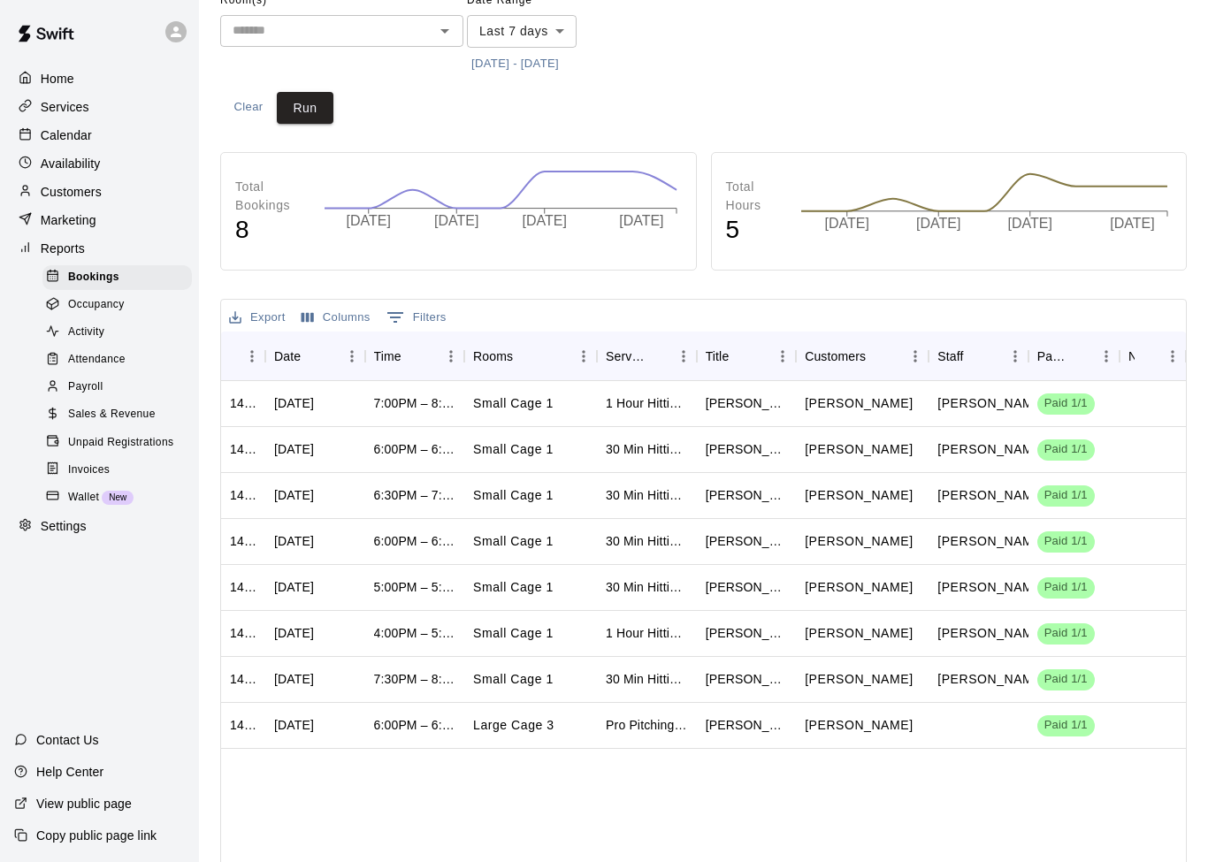
click at [118, 384] on div "Payroll" at bounding box center [116, 387] width 149 height 25
